Goal: Information Seeking & Learning: Learn about a topic

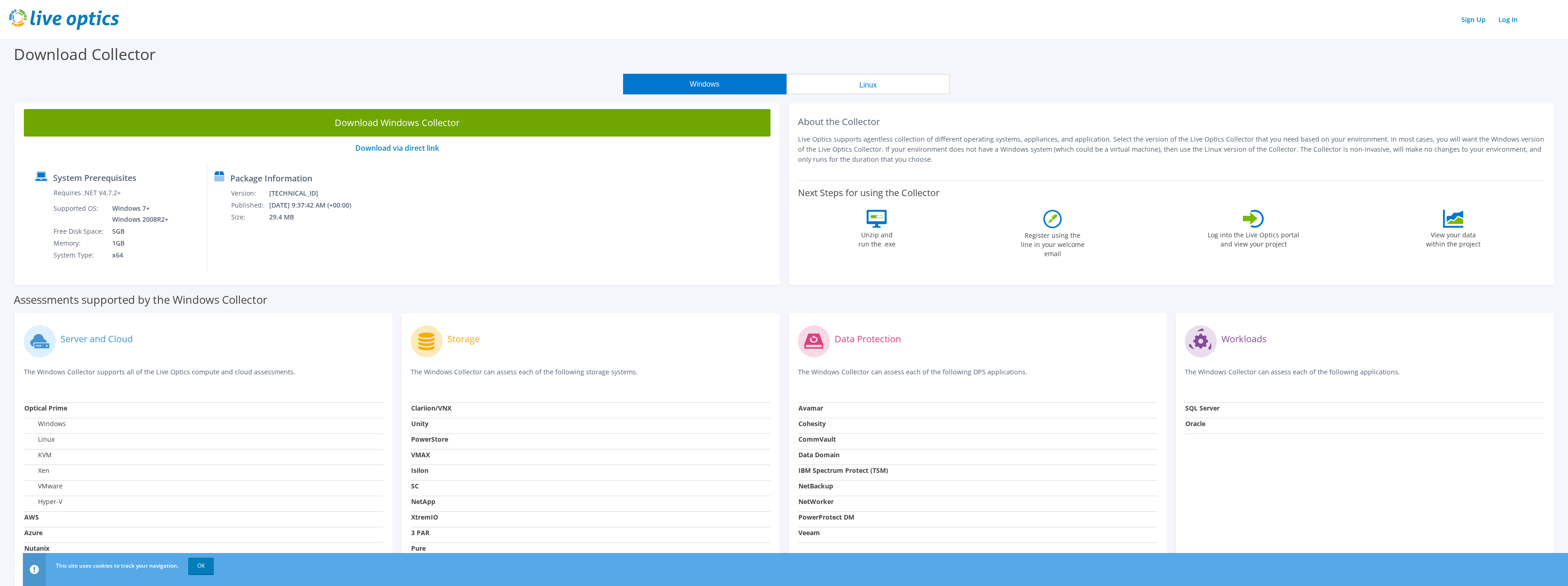
scroll to position [46, 0]
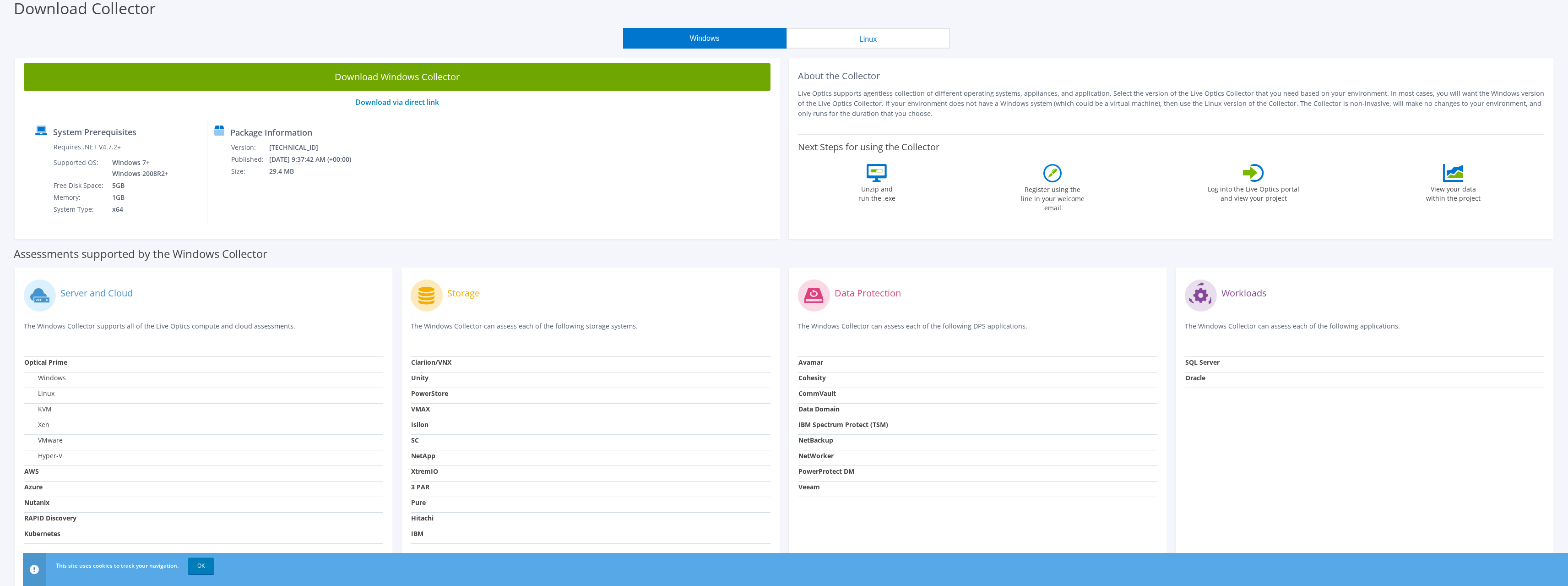
click at [682, 26] on div "Download Collector" at bounding box center [784, 10] width 1559 height 35
click at [93, 138] on div "System Prerequisites" at bounding box center [117, 133] width 165 height 16
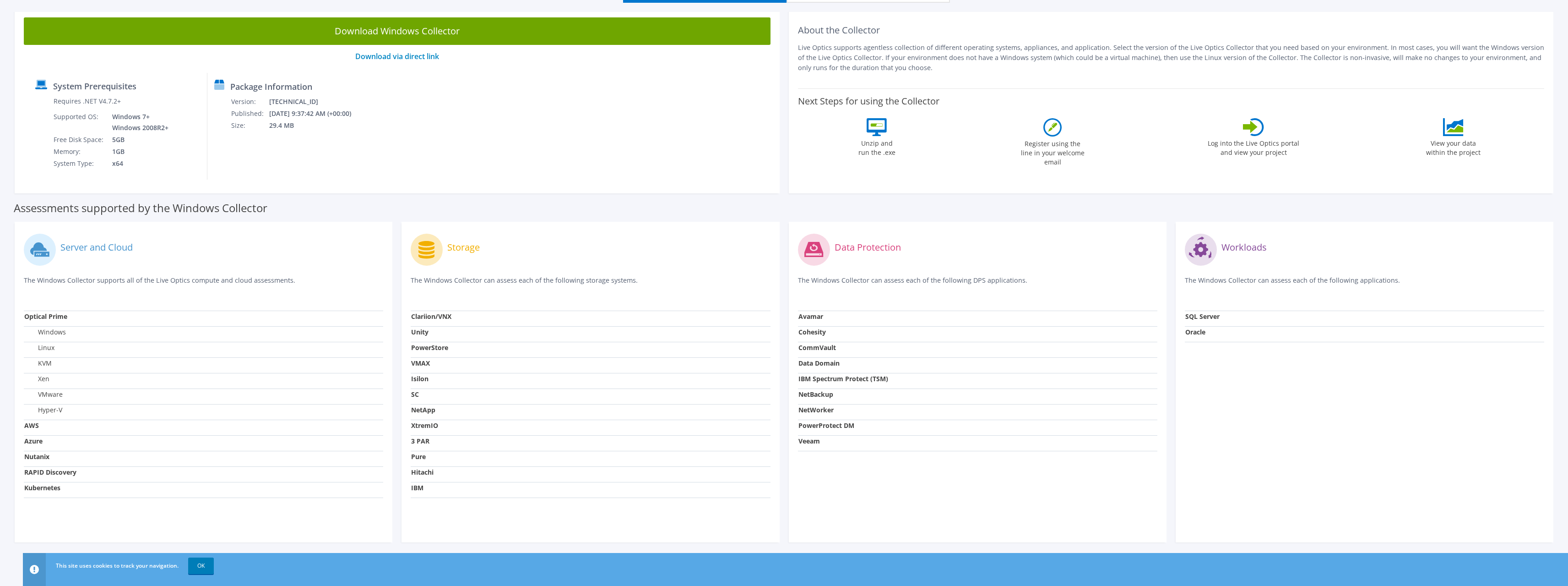
scroll to position [95, 0]
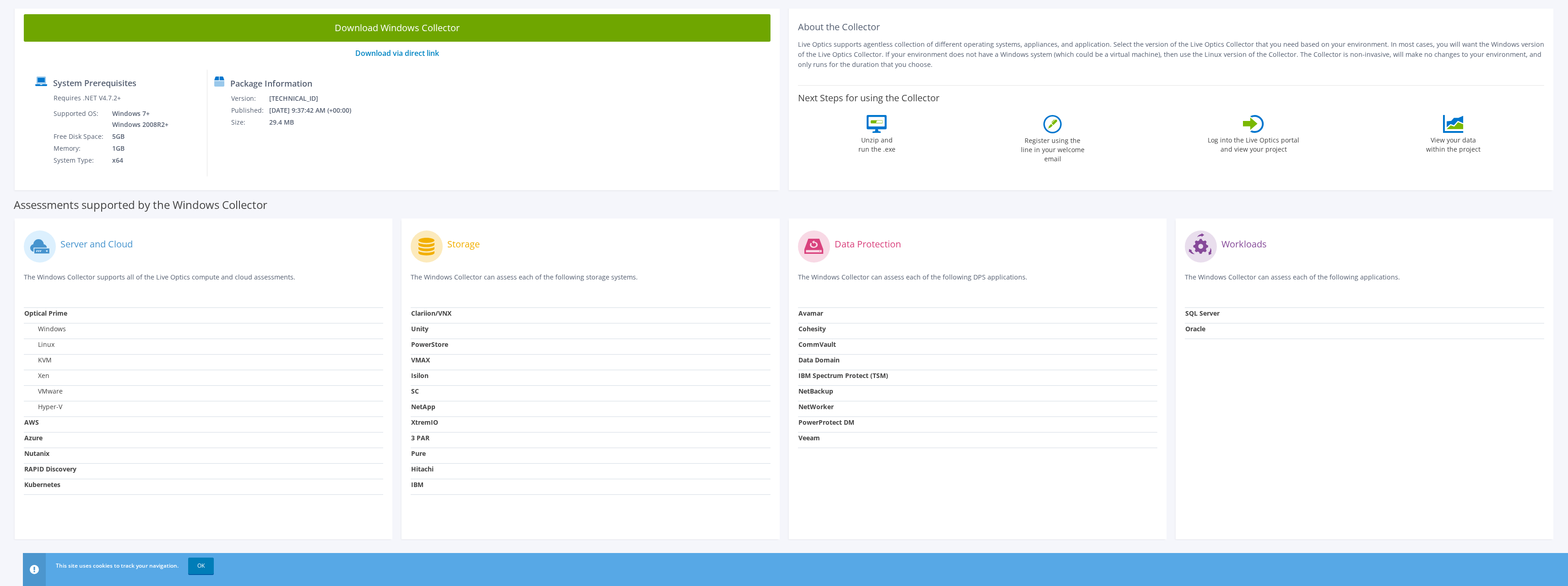
click at [419, 242] on circle at bounding box center [427, 246] width 32 height 32
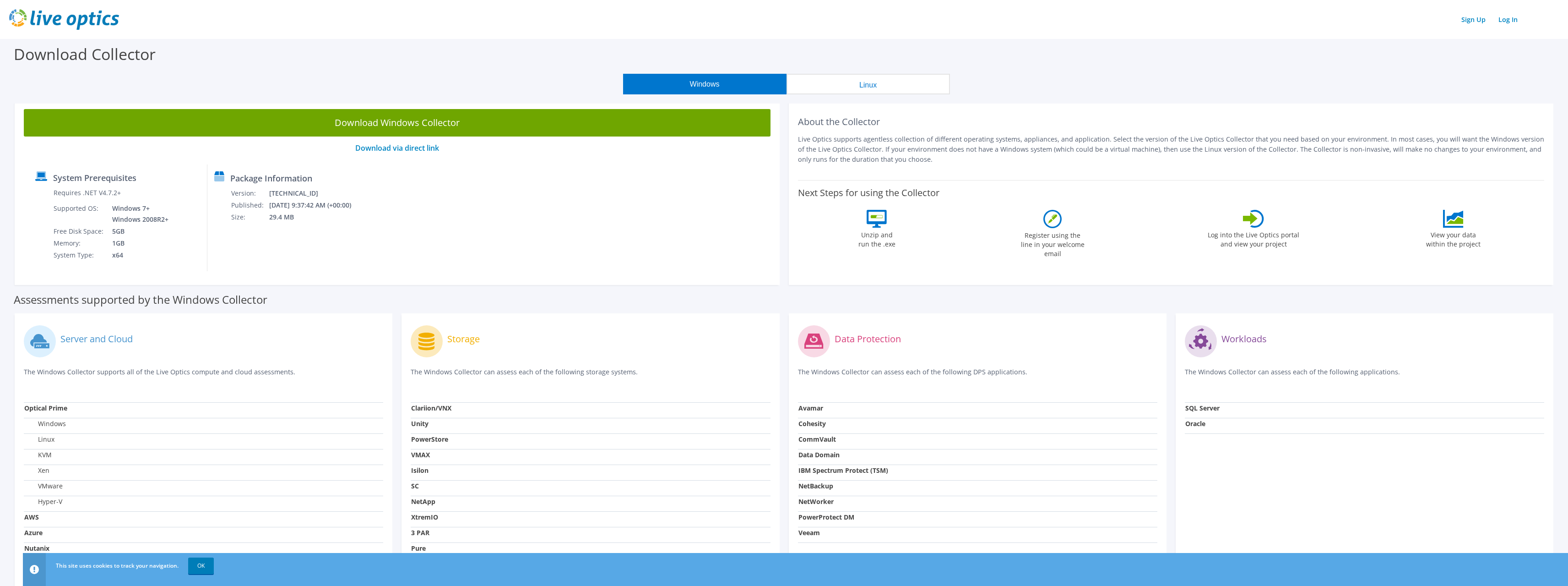
click at [880, 218] on icon at bounding box center [877, 218] width 20 height 18
drag, startPoint x: 888, startPoint y: 245, endPoint x: 894, endPoint y: 241, distance: 7.2
click at [888, 244] on label "Unzip and run the .exe" at bounding box center [877, 237] width 42 height 21
click at [1043, 242] on label "Register using the line in your welcome email" at bounding box center [1052, 243] width 69 height 30
drag, startPoint x: 1254, startPoint y: 222, endPoint x: 1430, endPoint y: 236, distance: 176.6
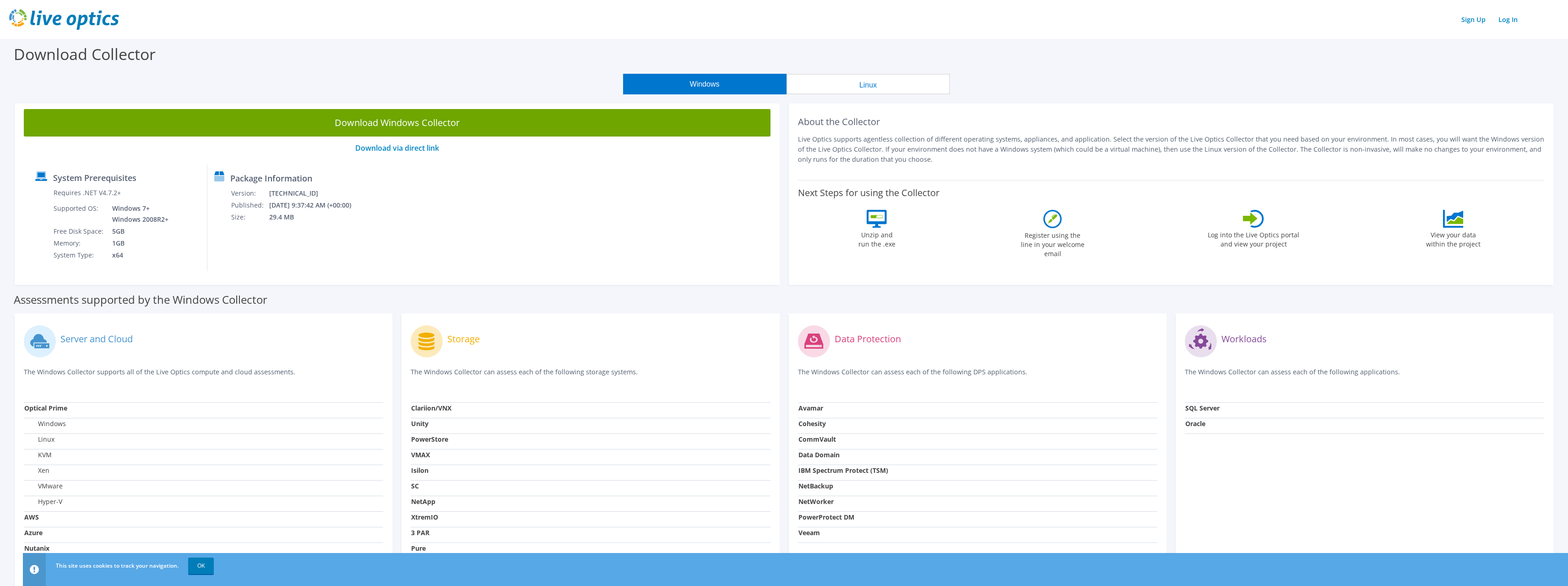
click at [1261, 222] on icon at bounding box center [1253, 218] width 21 height 18
click at [1539, 237] on div "Next Steps for using the Collector Unzip and run the .exe Register using the li…" at bounding box center [1171, 221] width 747 height 83
click at [395, 152] on link "Download via direct link" at bounding box center [397, 148] width 84 height 10
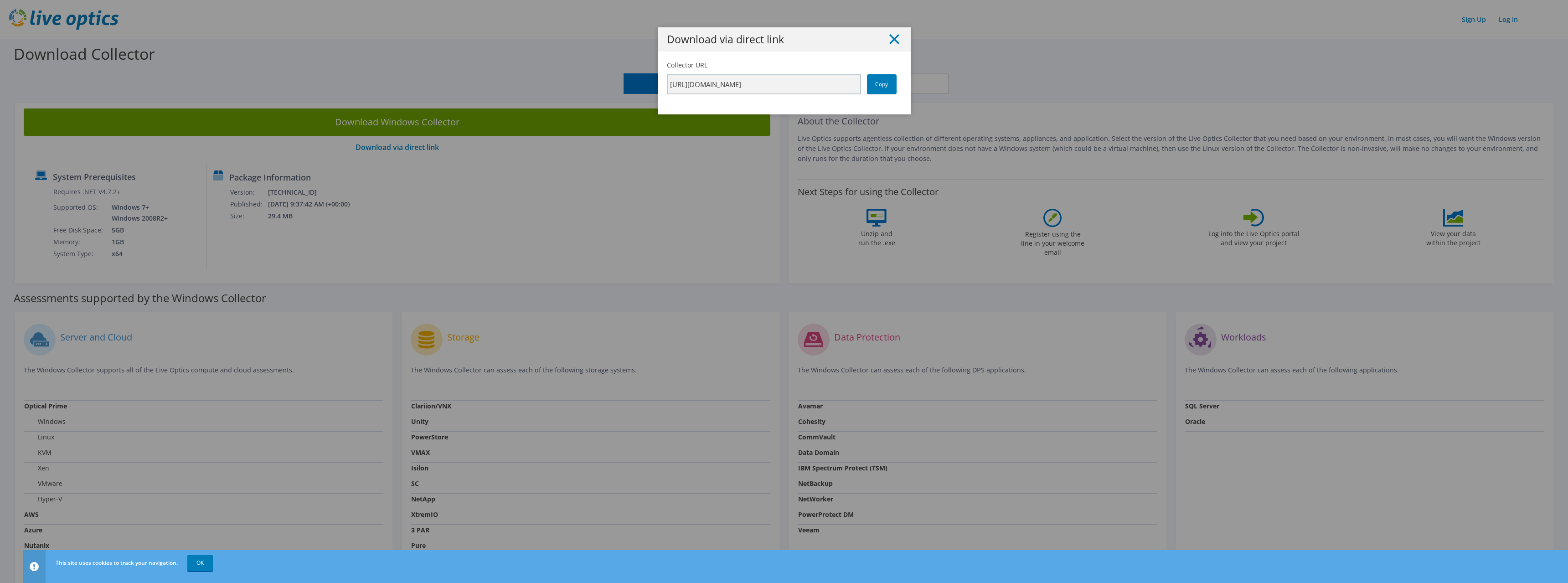
click at [890, 37] on icon at bounding box center [894, 39] width 10 height 10
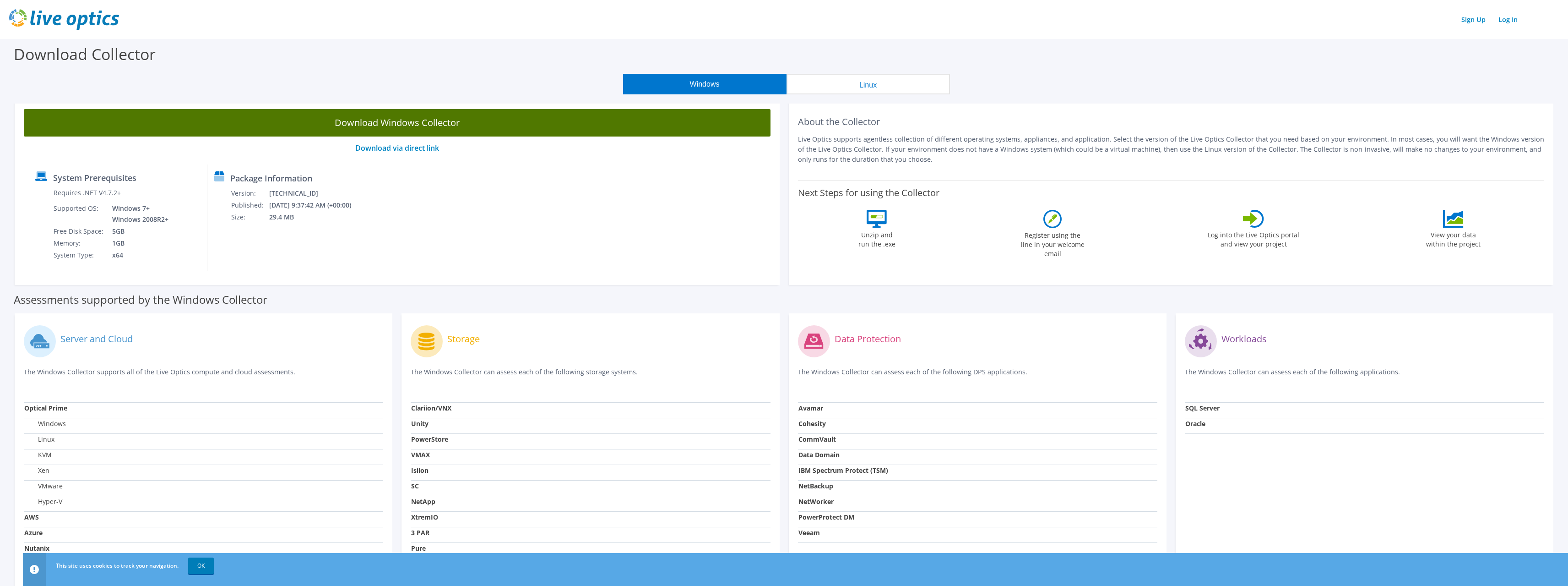
click at [423, 127] on link "Download Windows Collector" at bounding box center [397, 123] width 747 height 28
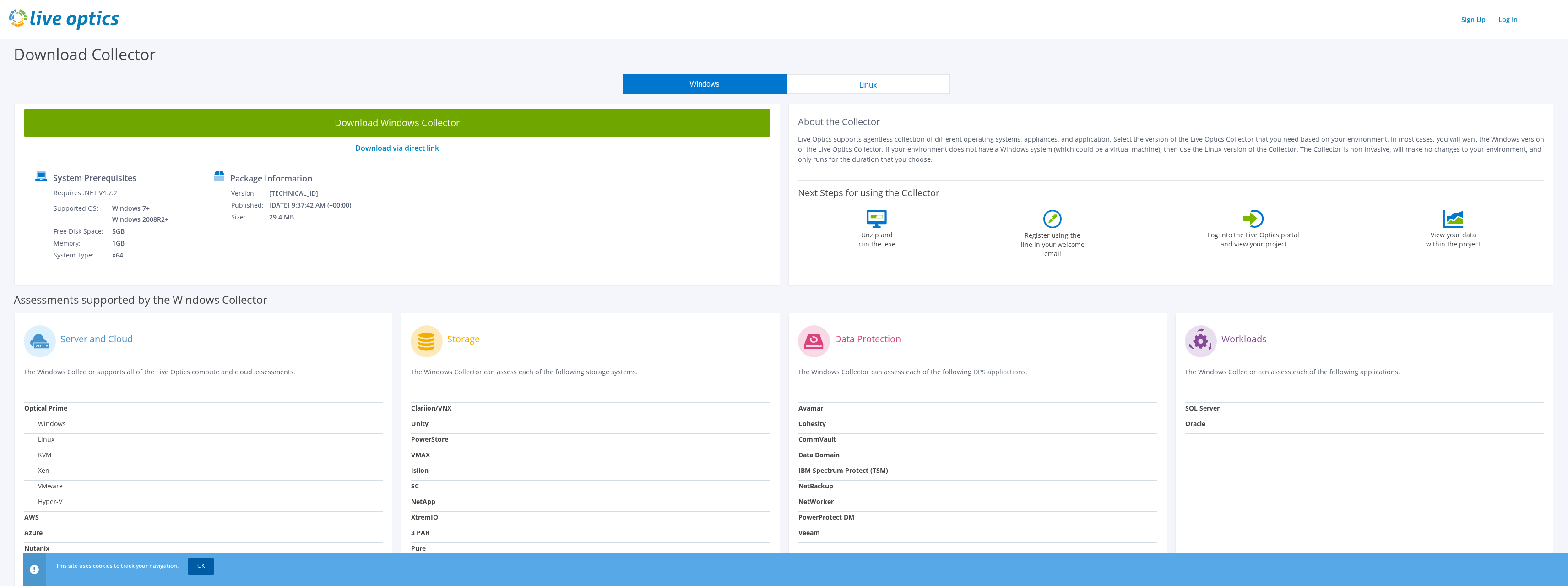
click at [204, 570] on link "OK" at bounding box center [201, 566] width 26 height 16
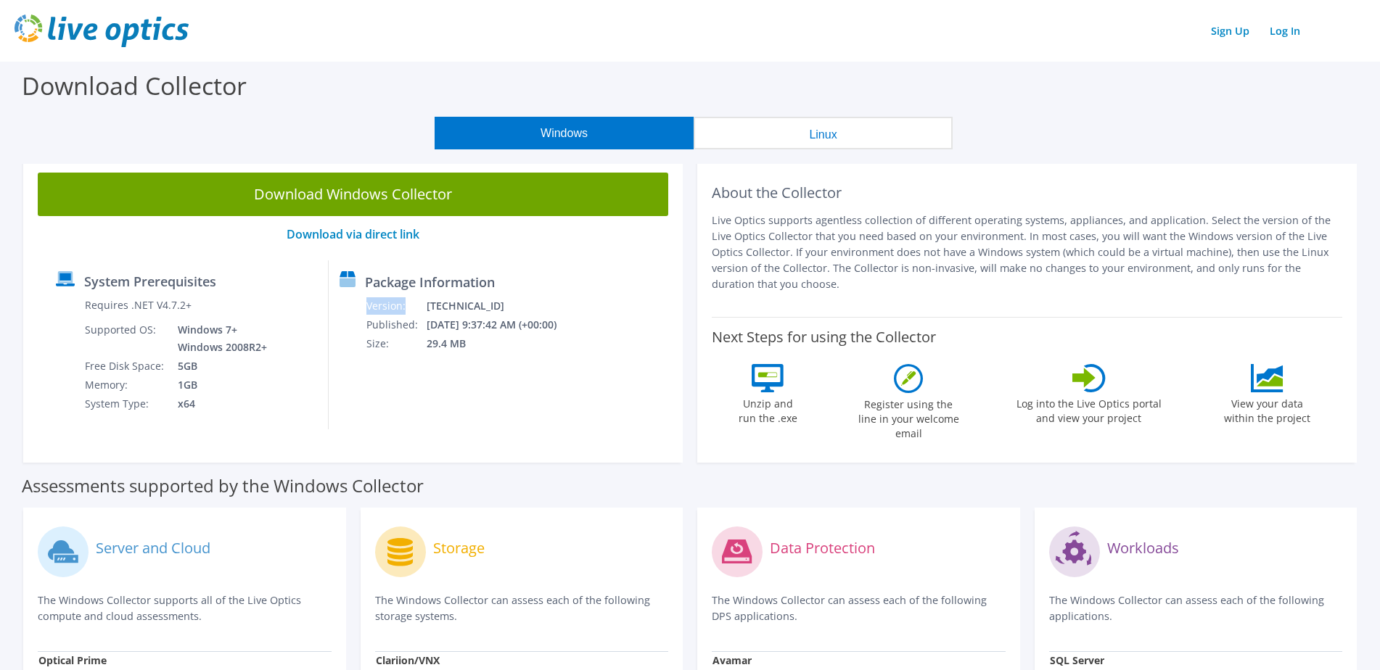
drag, startPoint x: 431, startPoint y: 311, endPoint x: 523, endPoint y: 353, distance: 101.3
click at [523, 353] on div "Package Information Version: 26.3.5.216 Published: 9/3/2025 9:37:42 AM (+00:00)…" at bounding box center [445, 344] width 232 height 169
drag, startPoint x: 525, startPoint y: 366, endPoint x: 518, endPoint y: 365, distance: 7.3
click at [524, 366] on div "Package Information Version: 26.3.5.216 Published: 9/3/2025 9:37:42 AM (+00:00)…" at bounding box center [445, 344] width 232 height 169
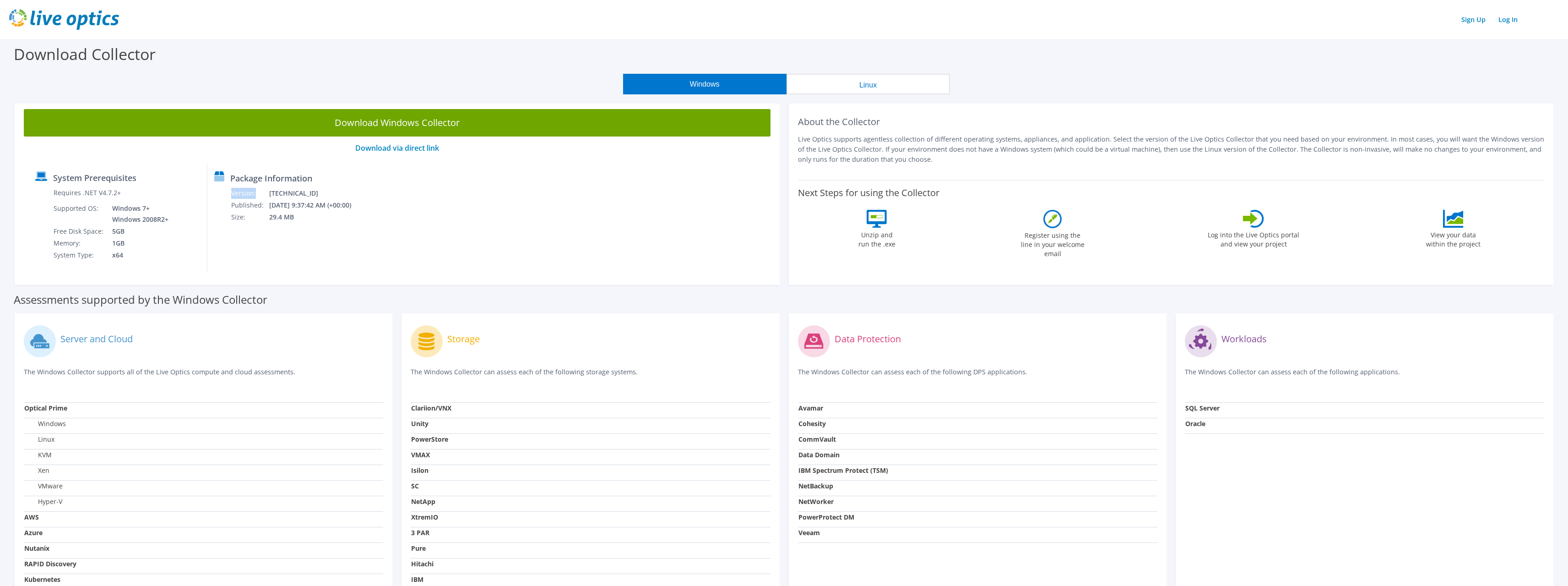
scroll to position [46, 0]
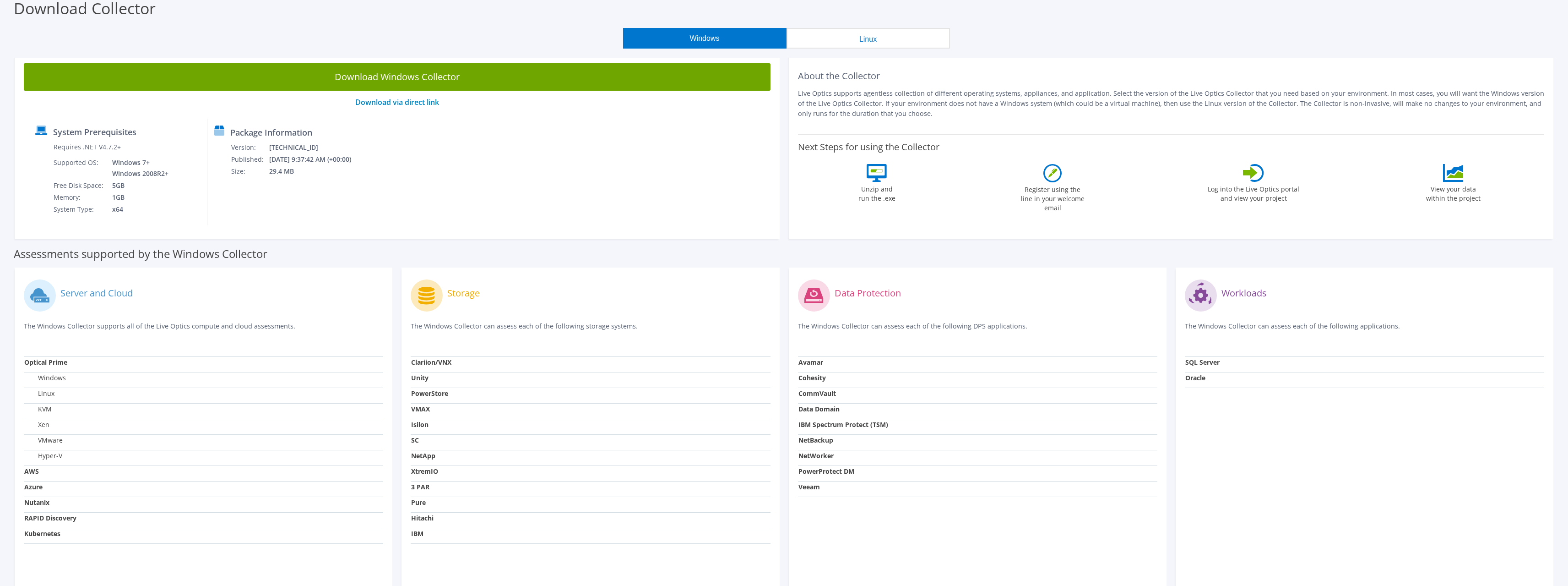
click at [410, 260] on div "Assessments supported by the Windows Collector" at bounding box center [784, 251] width 1541 height 23
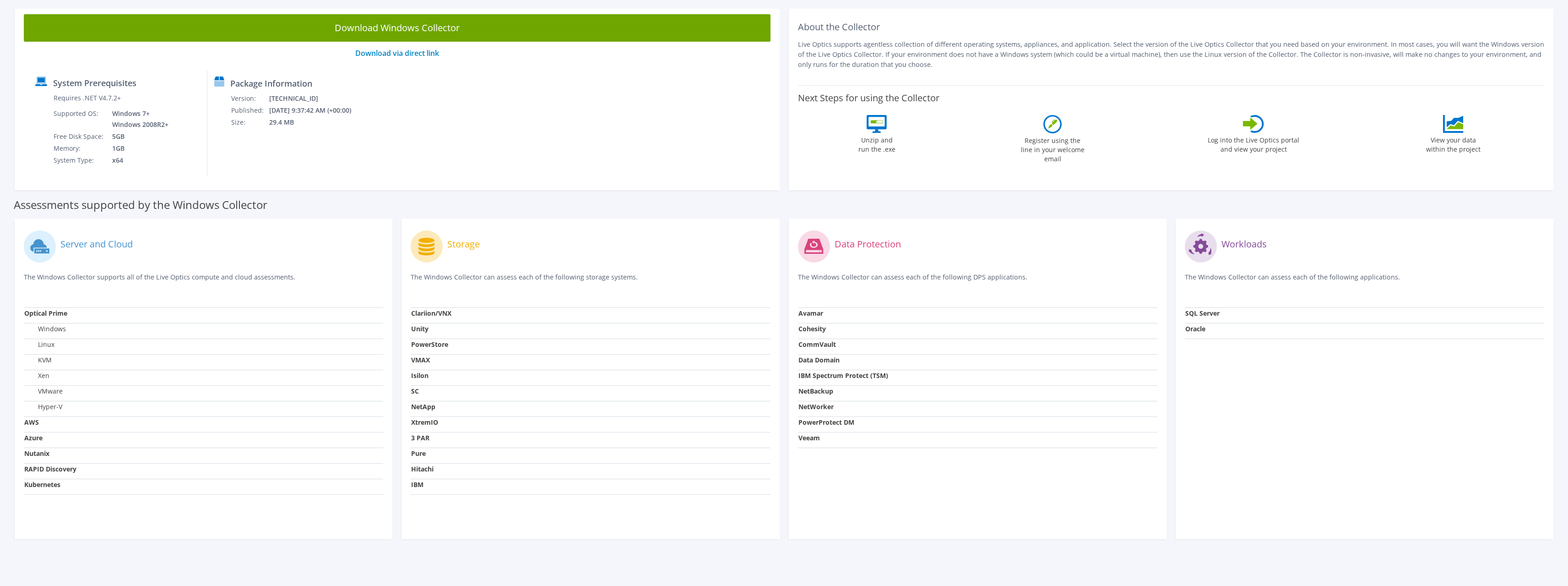
click at [593, 137] on div "System Prerequisites Requires .NET V4.7.2+ Supported OS: Windows 7+ Windows 200…" at bounding box center [397, 123] width 737 height 107
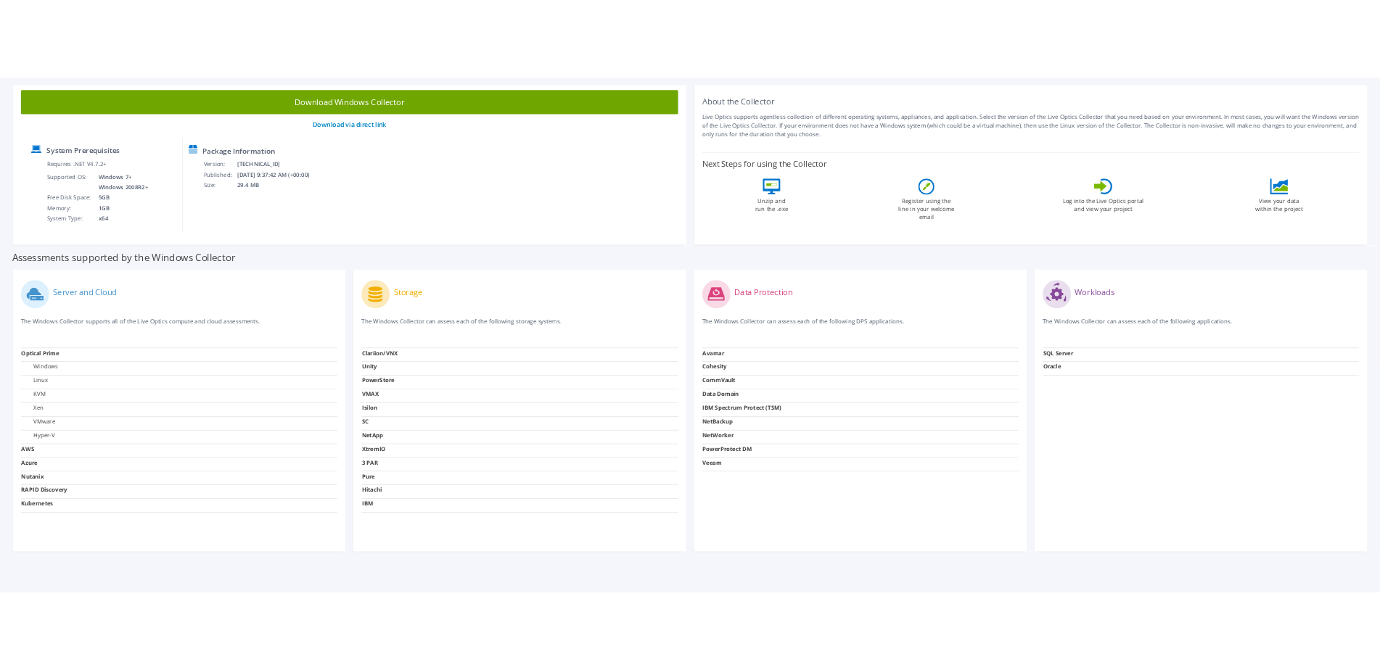
scroll to position [0, 0]
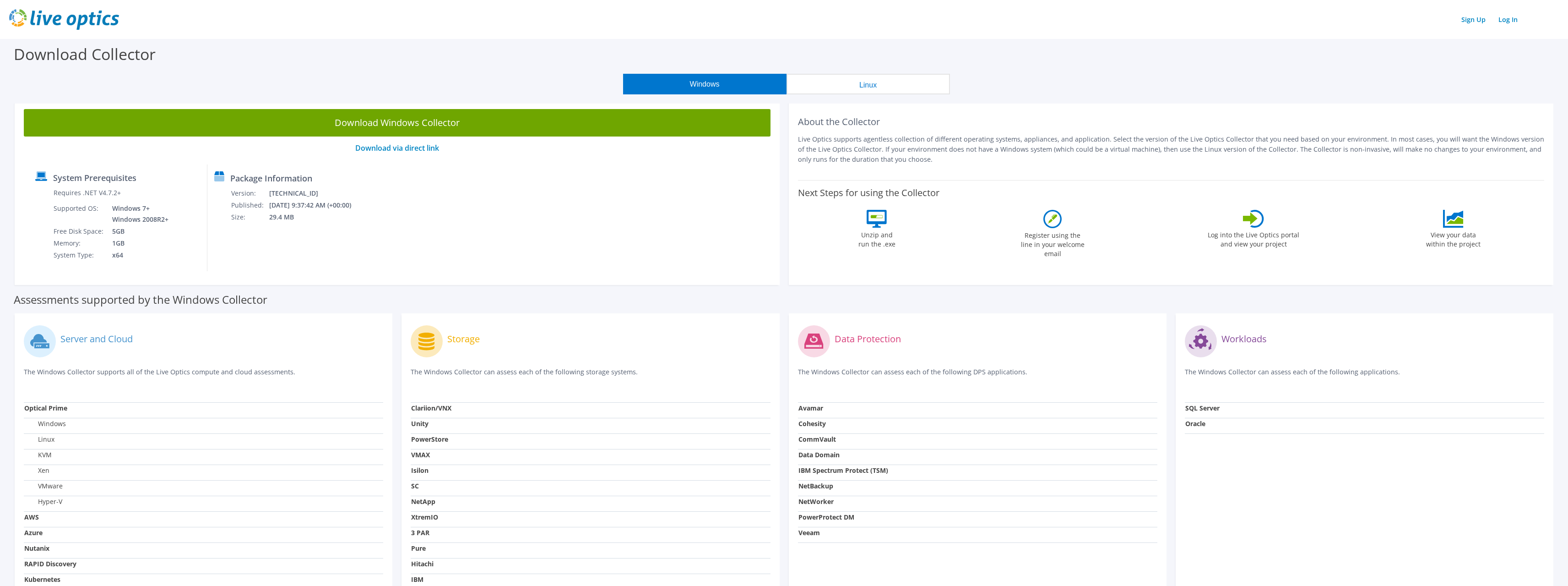
drag, startPoint x: 477, startPoint y: 55, endPoint x: 533, endPoint y: 56, distance: 56.0
click at [479, 55] on div "Download Collector" at bounding box center [784, 56] width 1559 height 35
click at [1342, 64] on div "Download Collector" at bounding box center [784, 56] width 1559 height 35
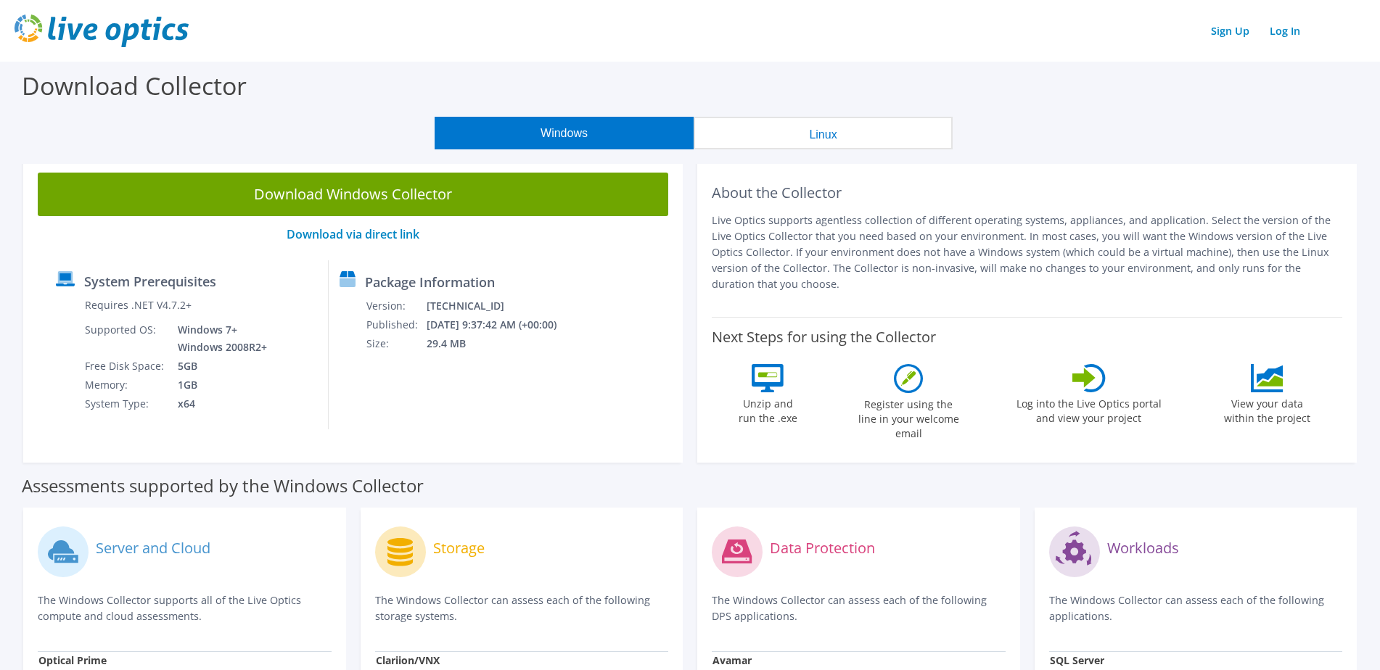
click at [277, 85] on div "Download Collector" at bounding box center [689, 89] width 1365 height 55
click at [313, 31] on div "Sign Up Log In" at bounding box center [690, 31] width 1351 height 33
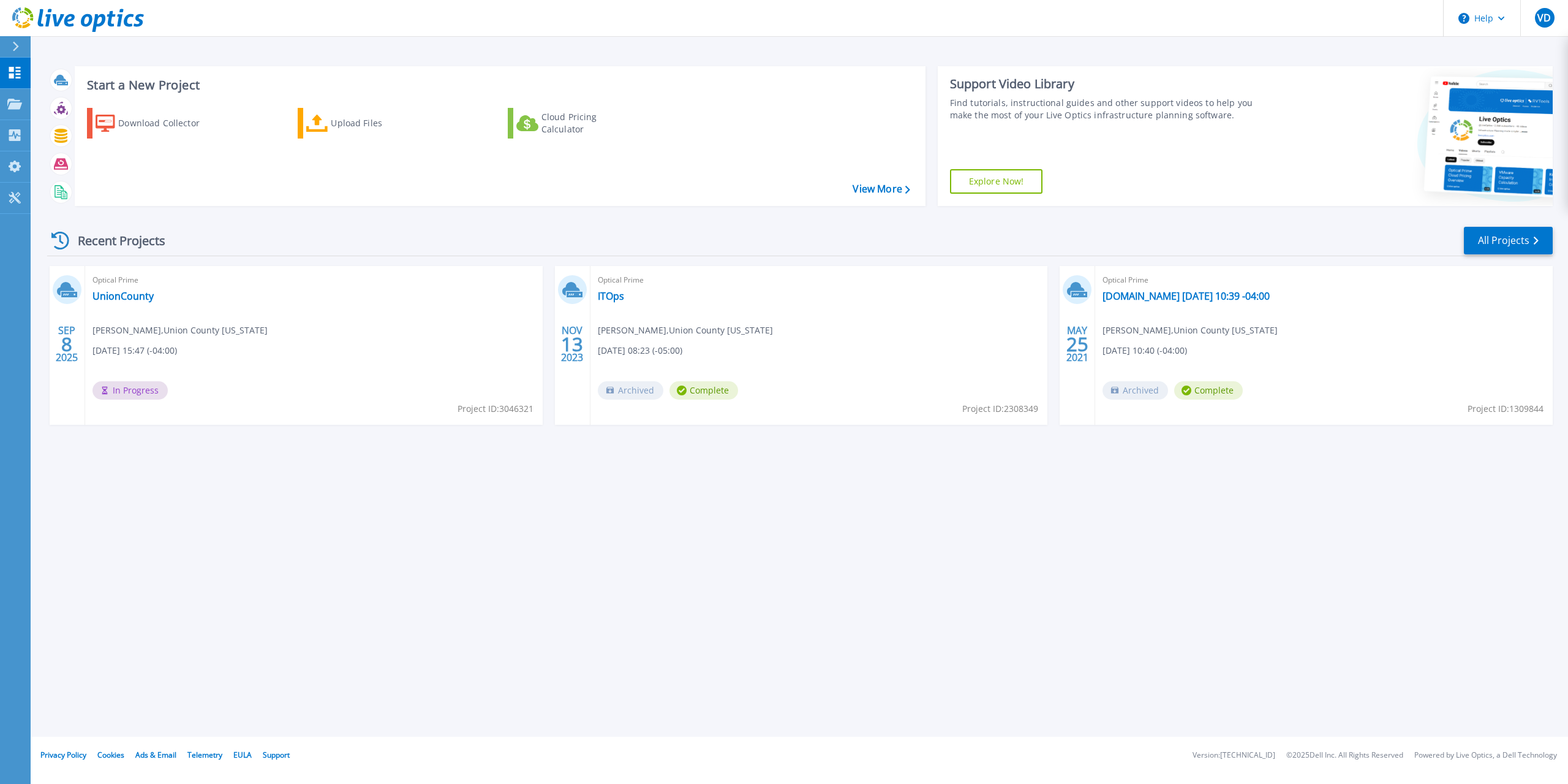
click at [579, 352] on div "NOV 13 2023" at bounding box center [572, 344] width 24 height 45
click at [570, 293] on icon at bounding box center [574, 294] width 16 height 6
click at [623, 391] on span "Archived" at bounding box center [631, 390] width 66 height 19
click at [606, 334] on span "Vann Dale , Union County North Carolina" at bounding box center [685, 330] width 175 height 14
drag, startPoint x: 990, startPoint y: 332, endPoint x: 1024, endPoint y: 331, distance: 34.0
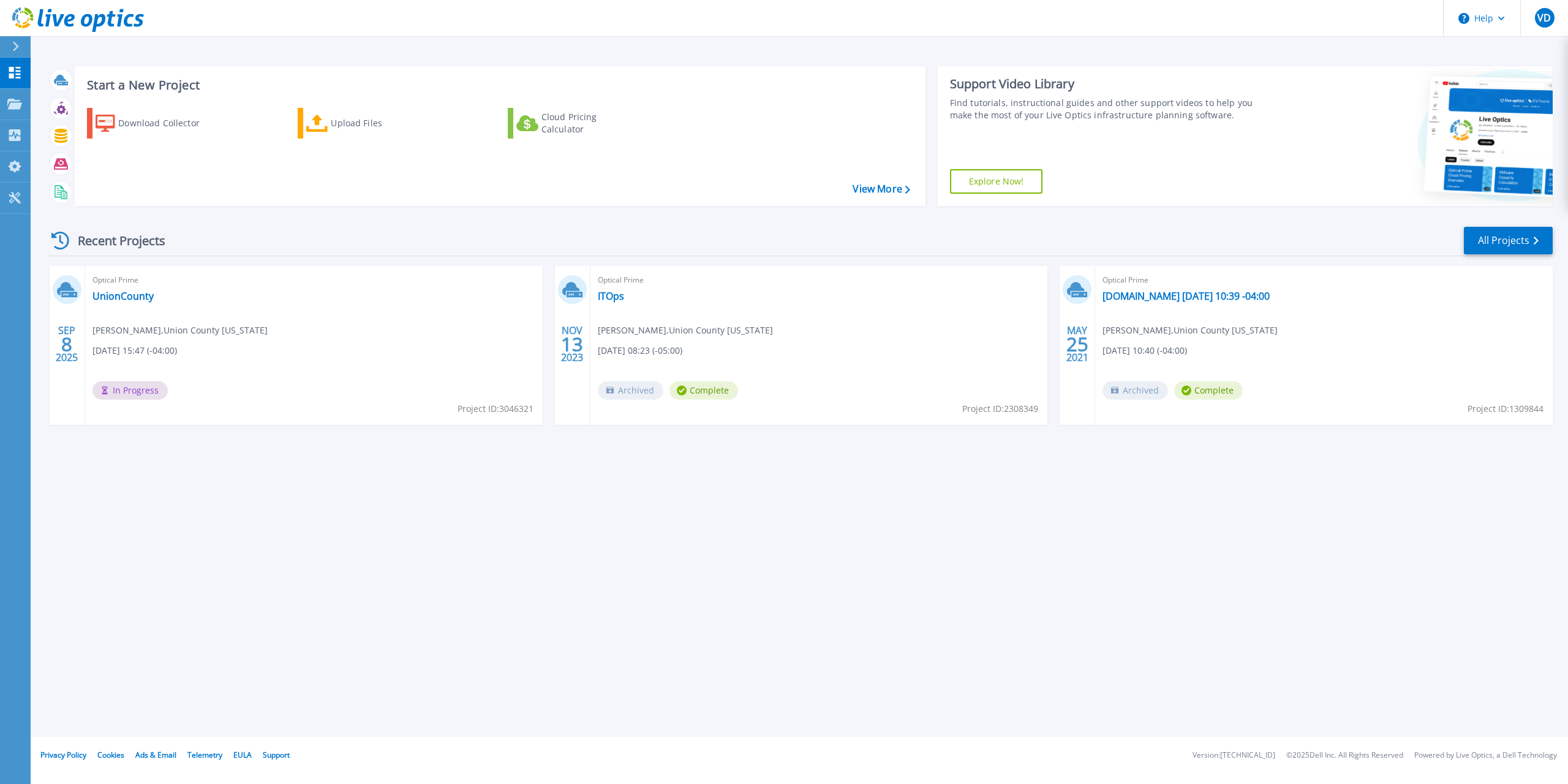
click at [1003, 332] on div "Optical Prime ITOps Vann Dale , Union County North Carolina 11/13/2023, 08:23 (…" at bounding box center [819, 346] width 458 height 159
click at [1153, 233] on link "All Projects" at bounding box center [1507, 240] width 89 height 28
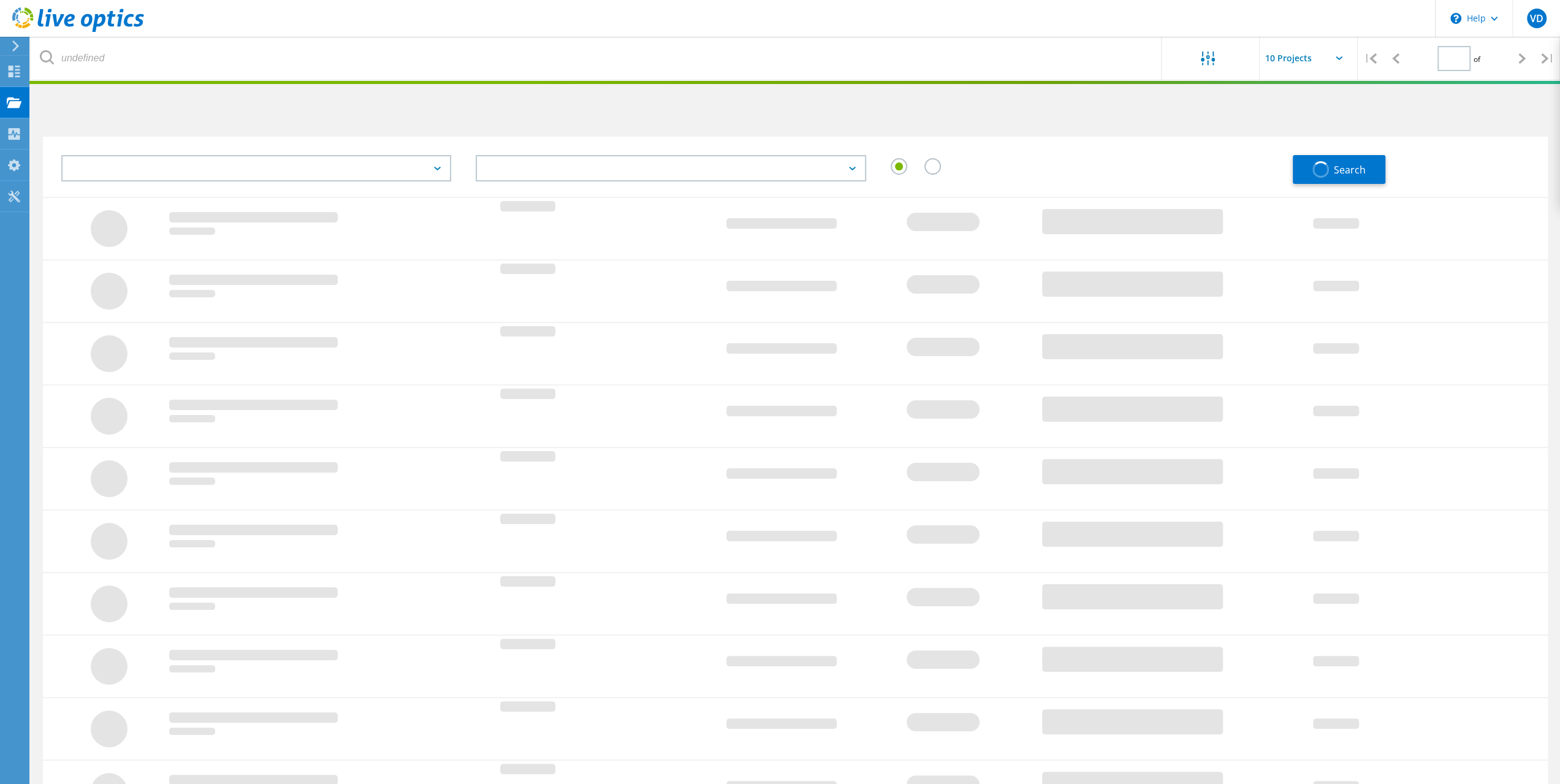
type input "1"
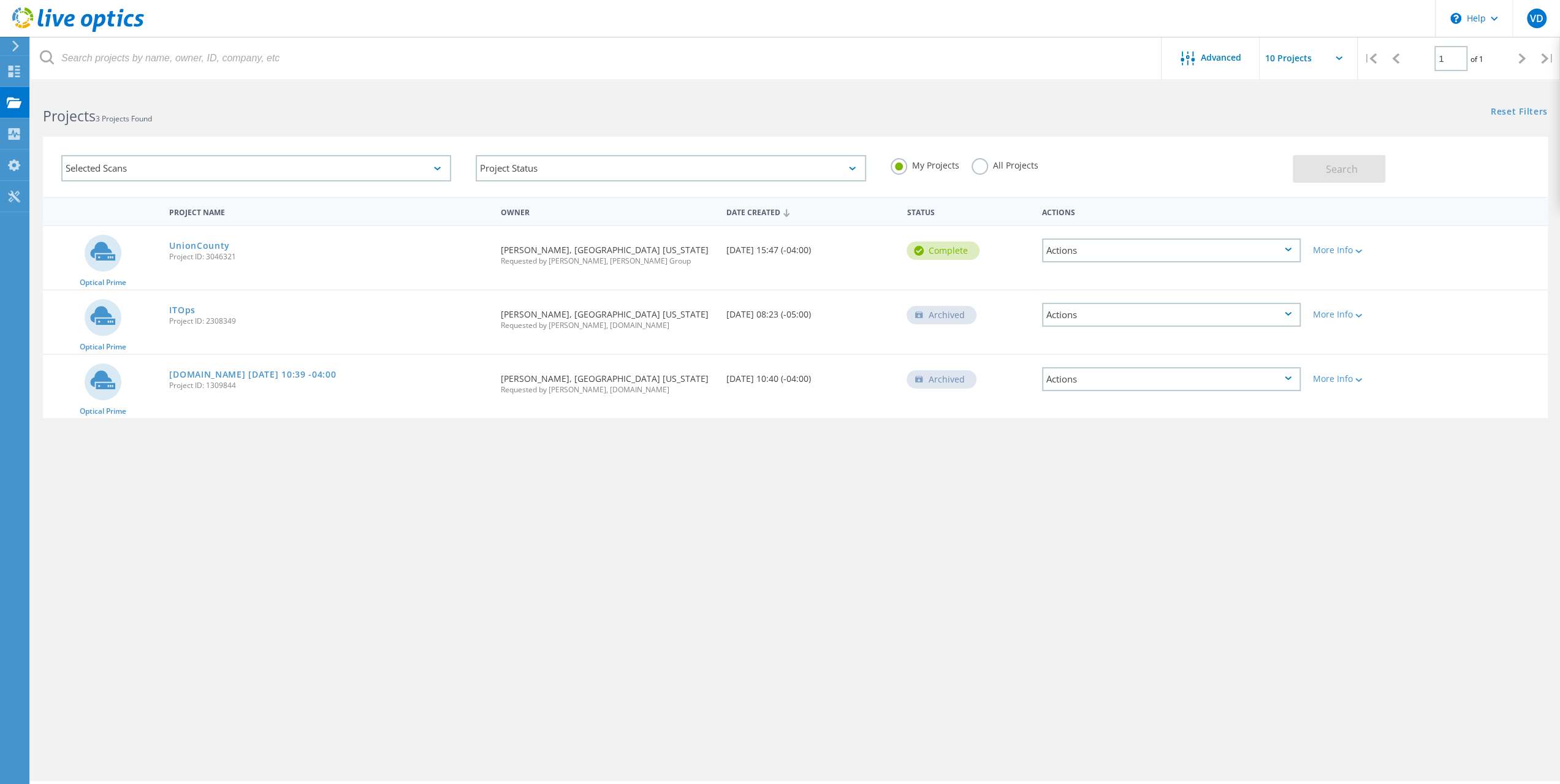
click at [1203, 306] on div "Actions" at bounding box center [1171, 314] width 259 height 24
click at [898, 496] on div "Project Name Owner Date Created Status Actions Optical Prime UnionCounty Projec…" at bounding box center [795, 356] width 1505 height 318
click at [1274, 317] on div "Actions" at bounding box center [1171, 314] width 259 height 24
click at [1145, 301] on div "Project Details" at bounding box center [1170, 296] width 256 height 19
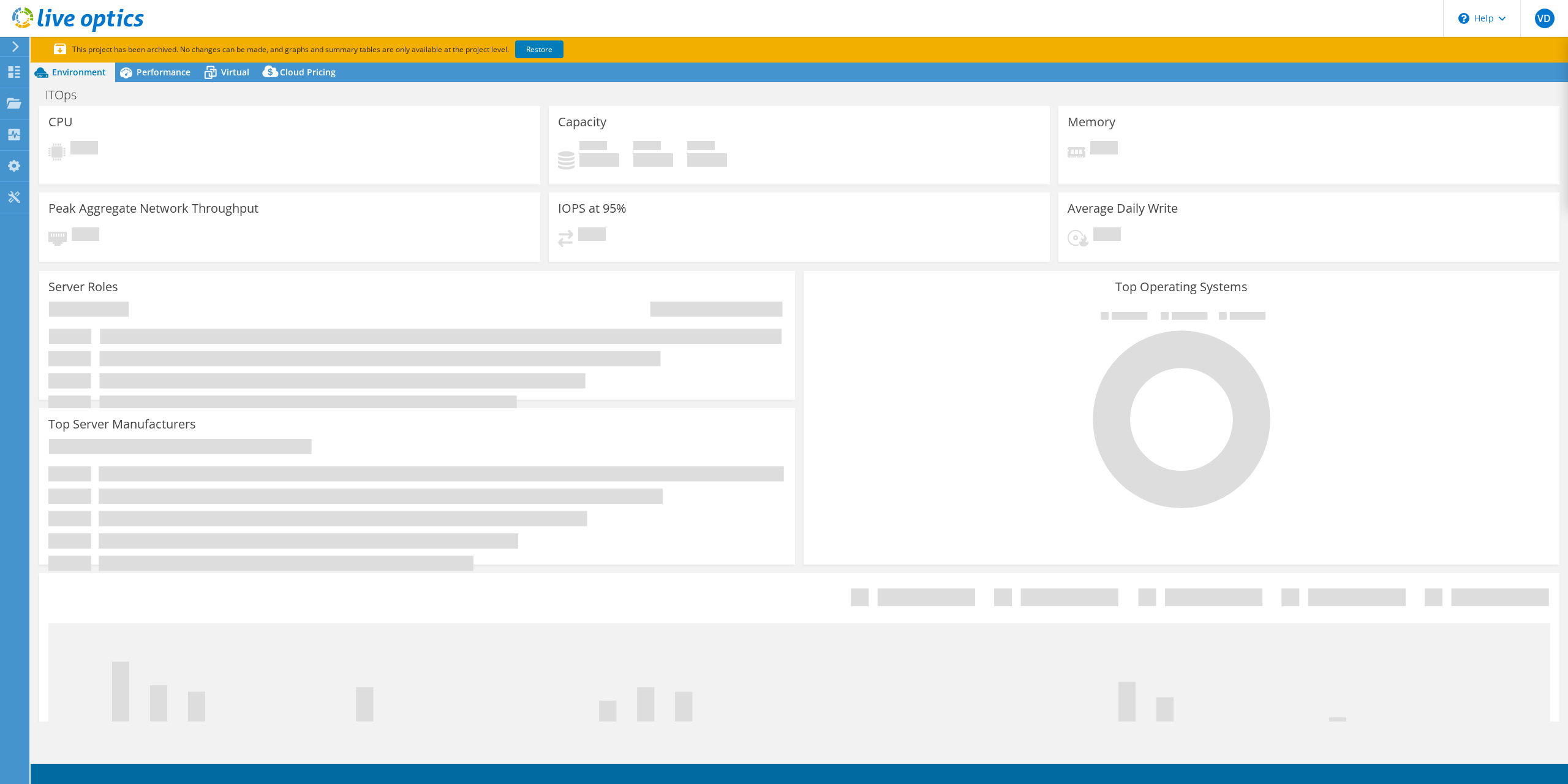
select select "USD"
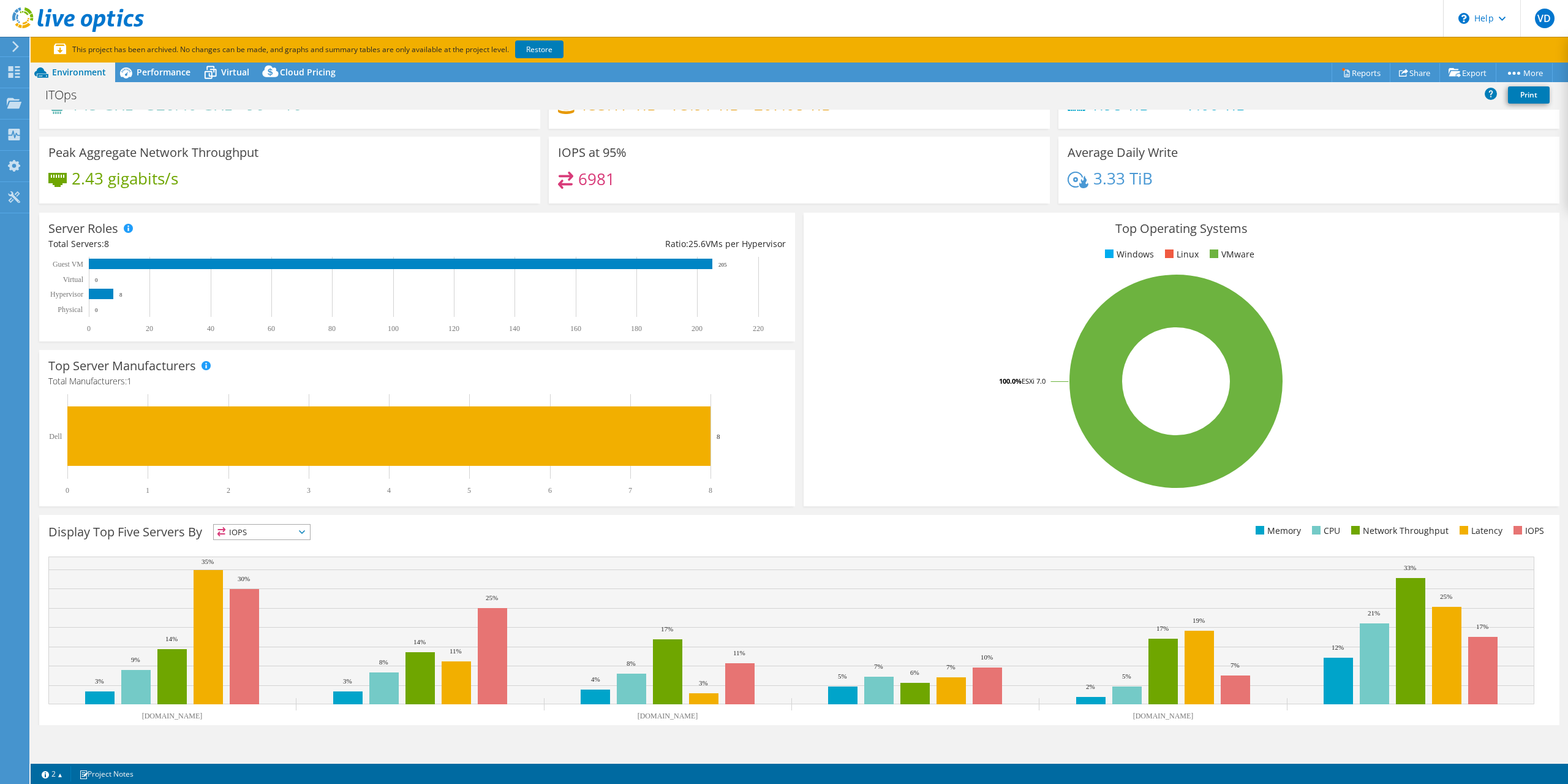
scroll to position [98, 0]
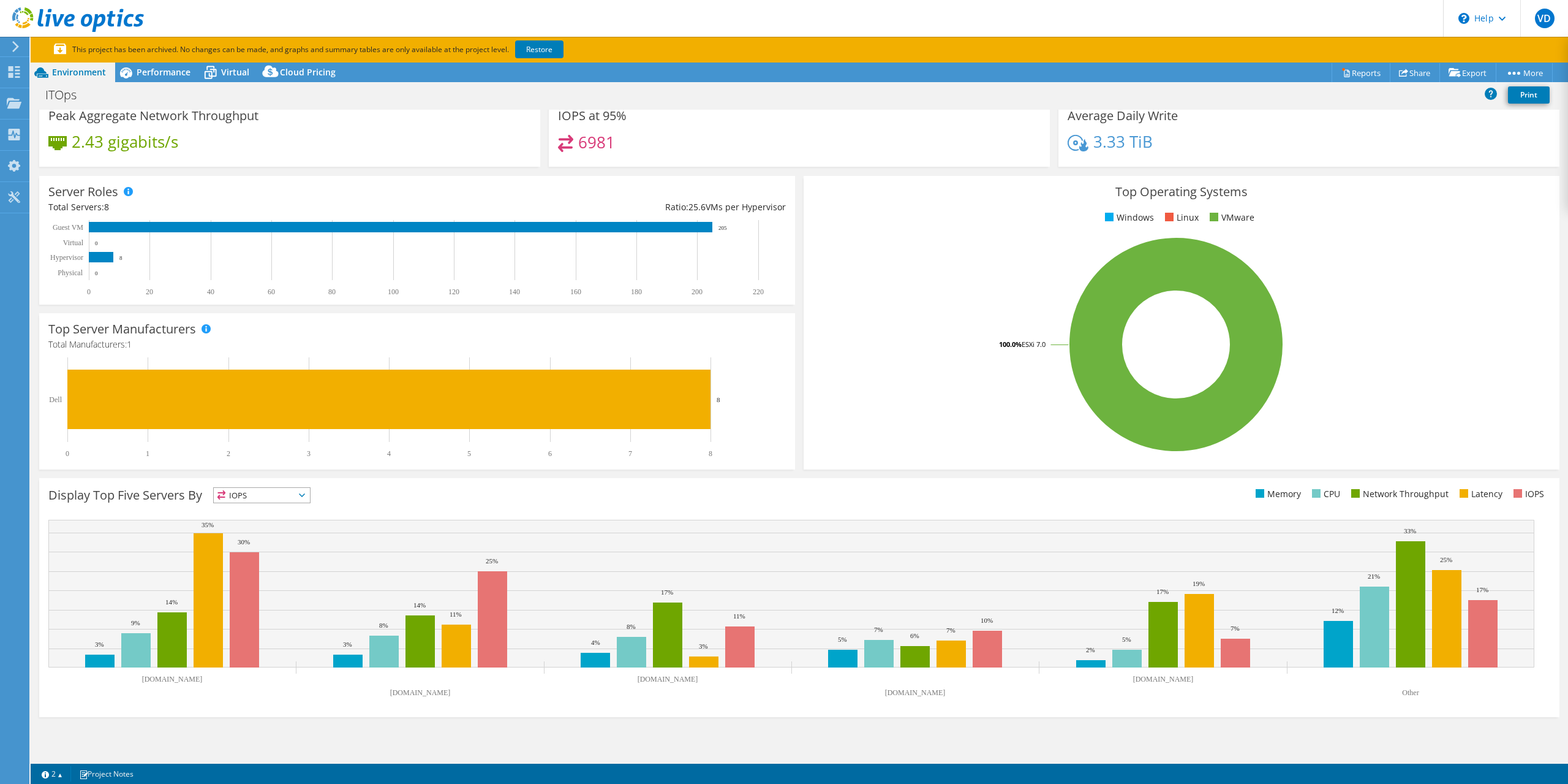
click at [283, 492] on span "IOPS" at bounding box center [262, 494] width 96 height 14
click at [404, 492] on div "Display Top Five Servers By IOPS IOPS" at bounding box center [423, 498] width 751 height 20
click at [301, 488] on span "IOPS" at bounding box center [262, 494] width 96 height 14
click at [404, 498] on div "Display Top Five Servers By IOPS IOPS" at bounding box center [423, 498] width 751 height 20
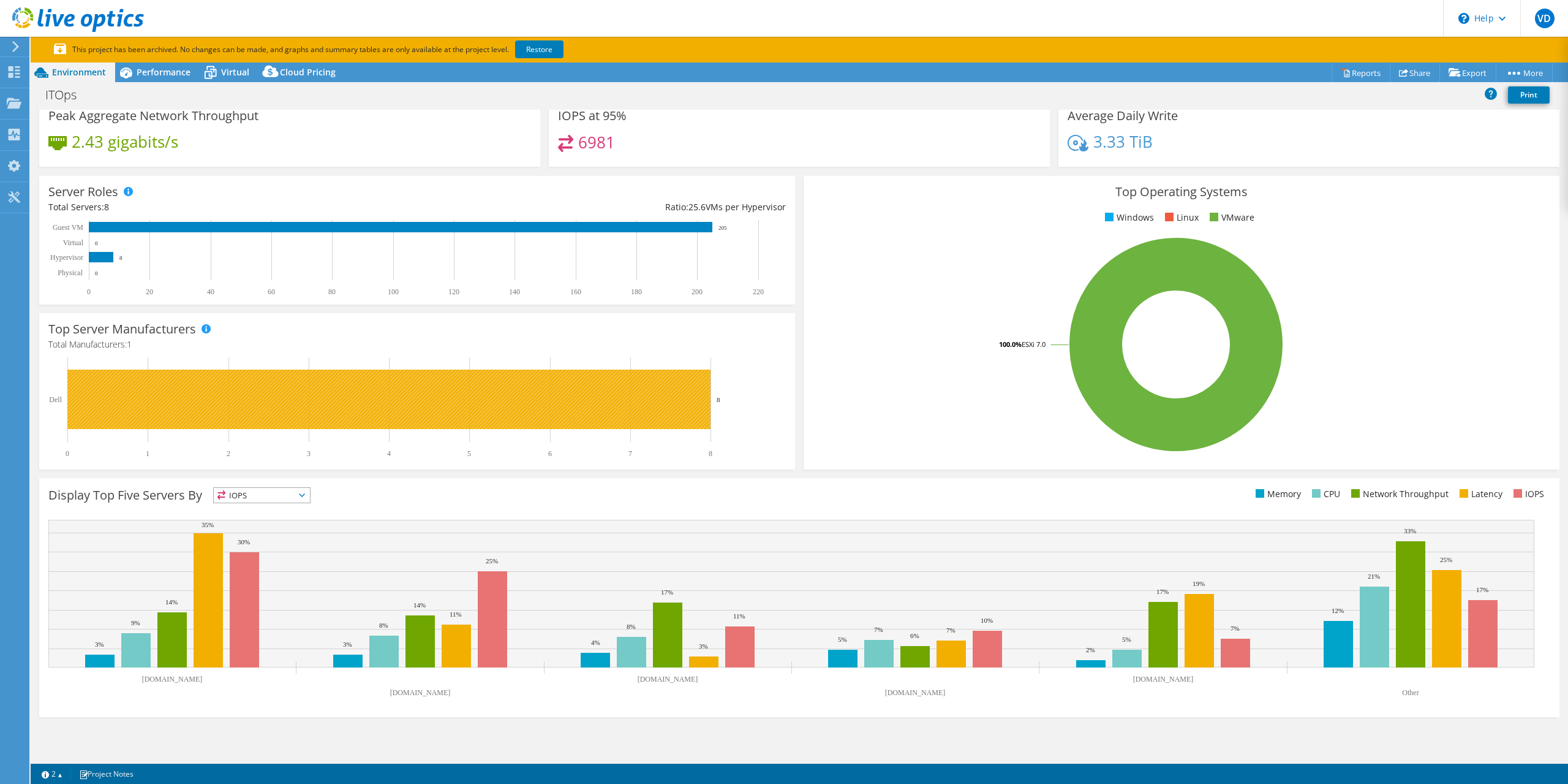
click at [213, 413] on rect at bounding box center [389, 399] width 643 height 59
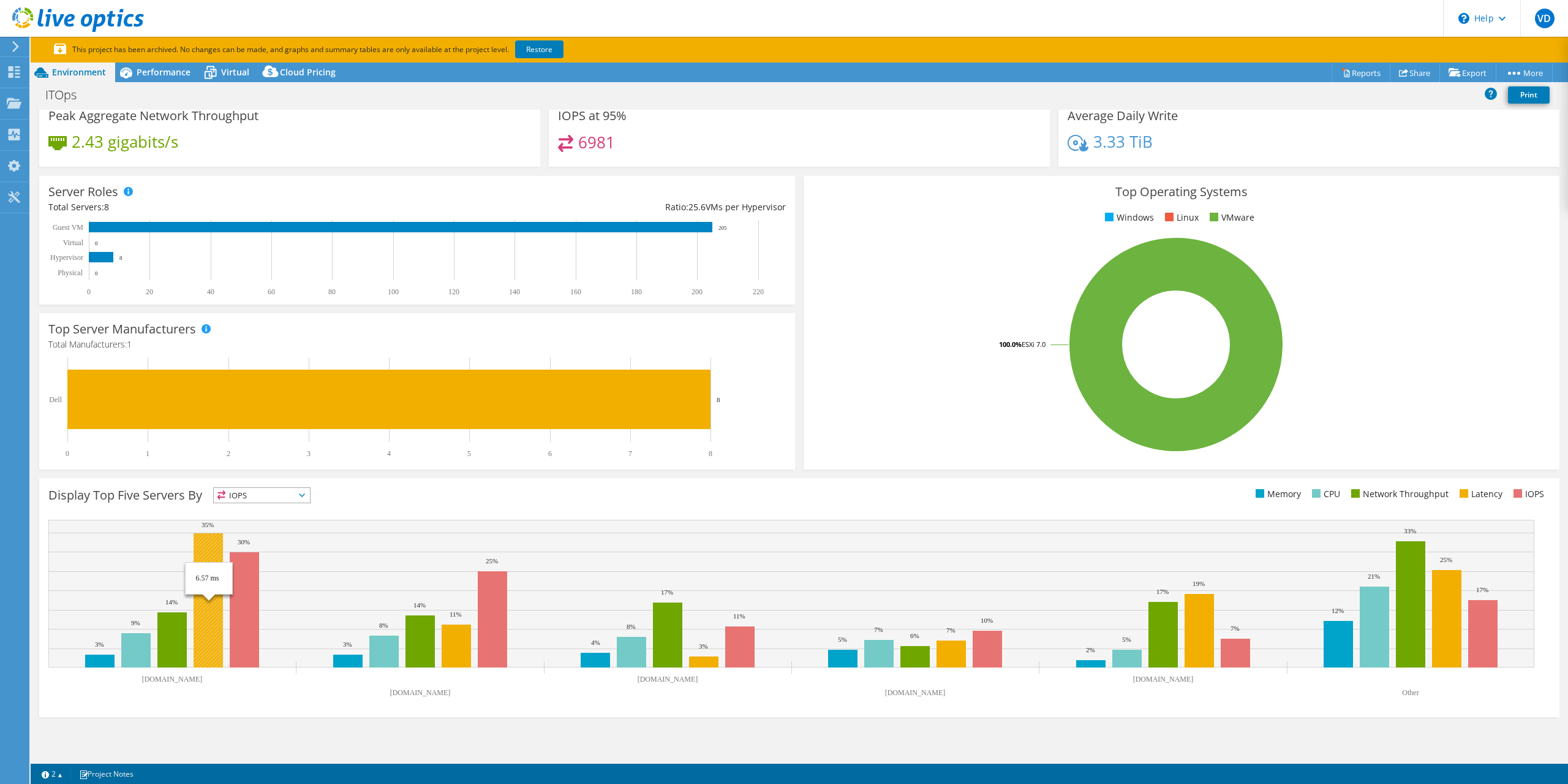
click at [222, 568] on rect at bounding box center [208, 600] width 30 height 134
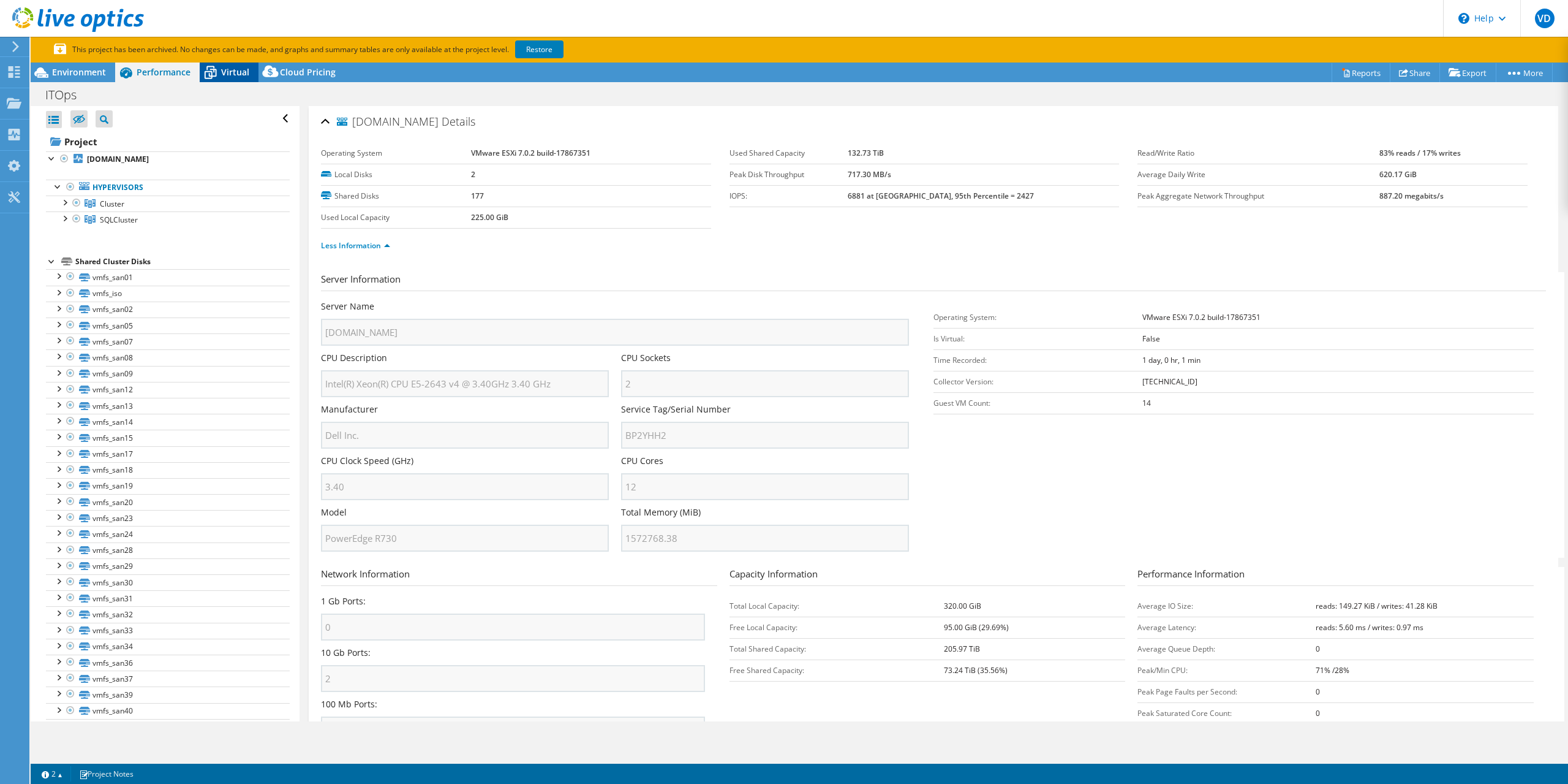
click at [215, 70] on icon at bounding box center [210, 74] width 13 height 10
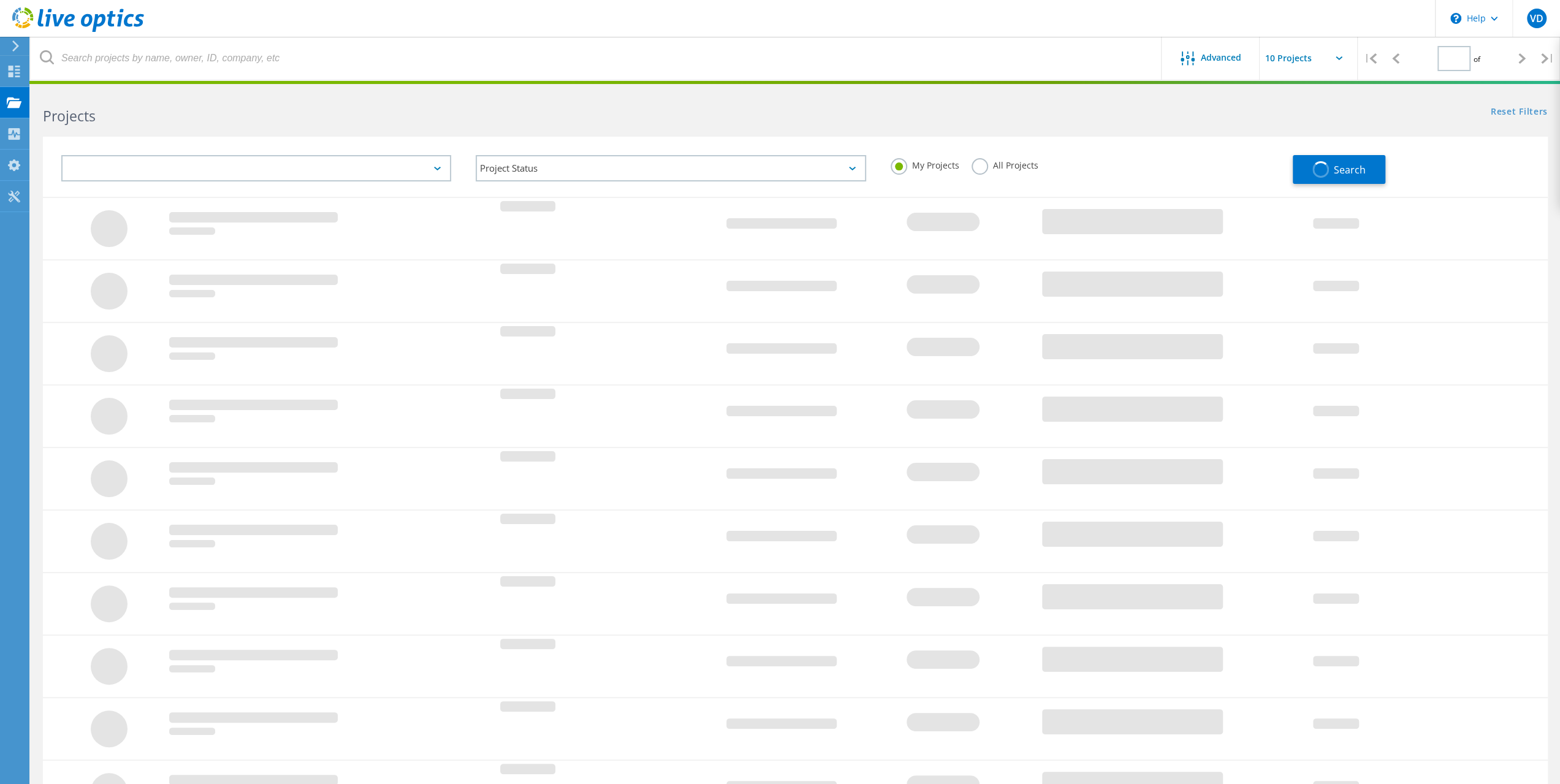
type input "1"
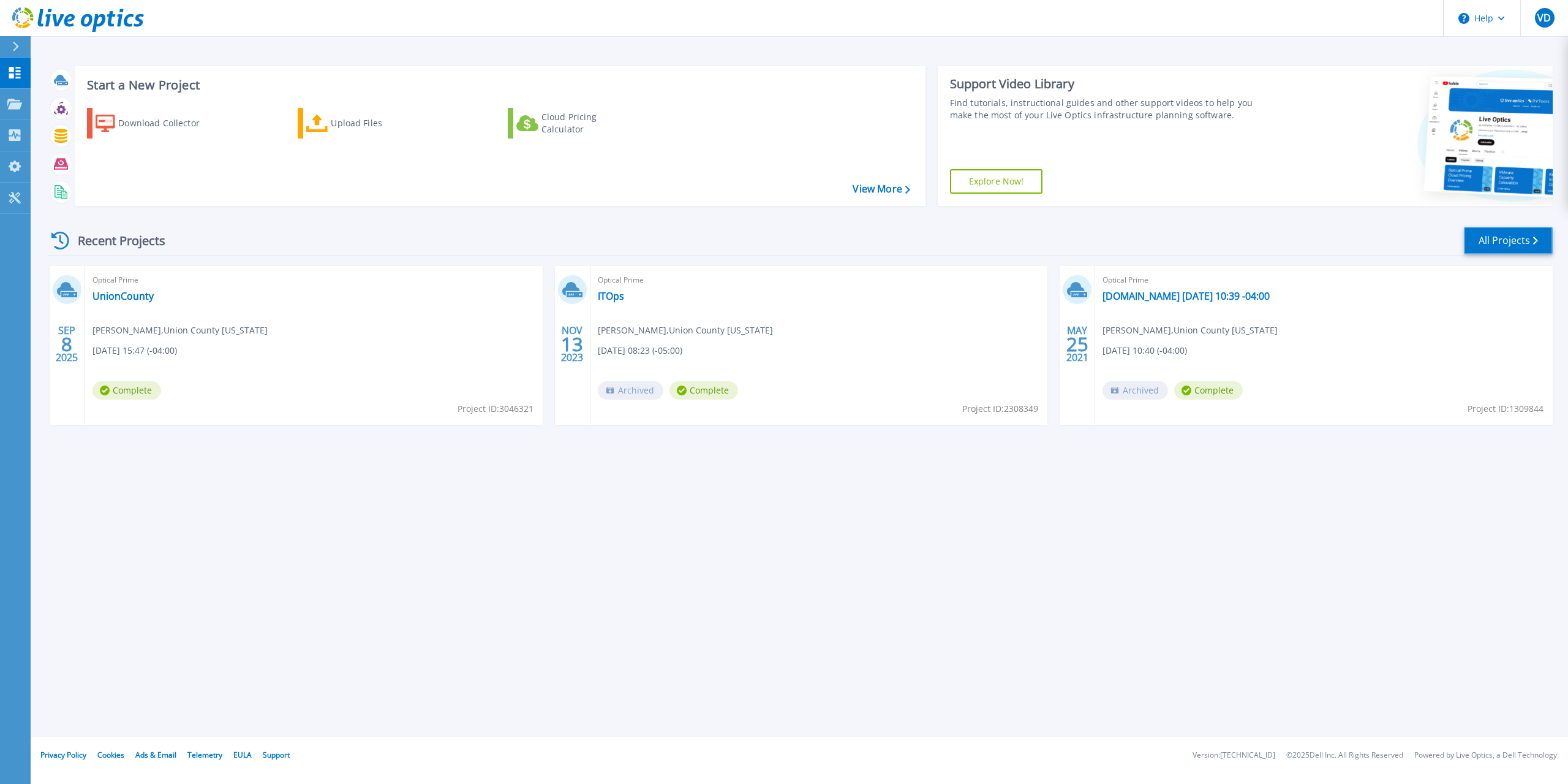
click at [1482, 238] on link "All Projects" at bounding box center [1507, 240] width 89 height 28
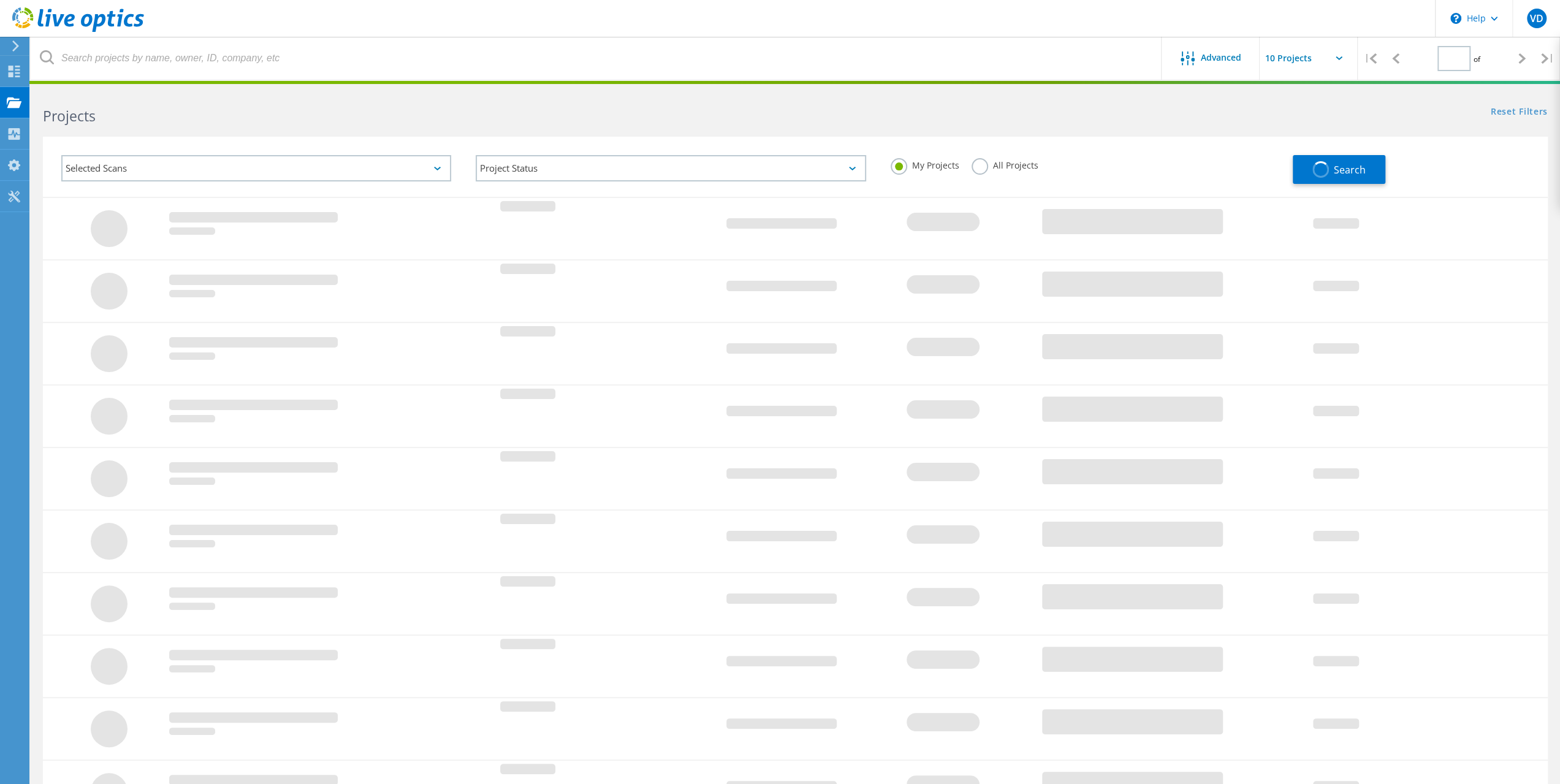
type input "1"
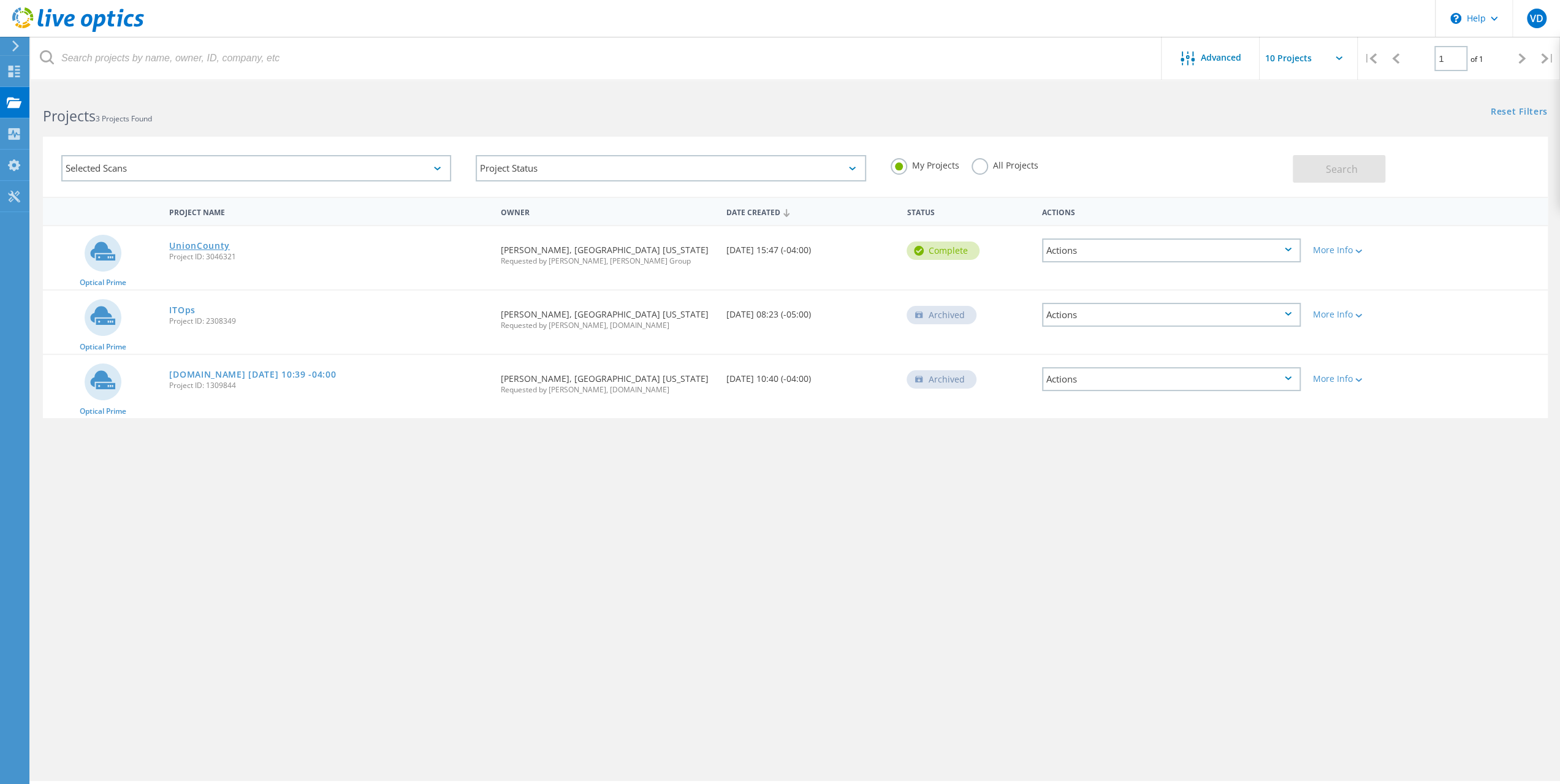
click at [220, 249] on link "UnionCounty" at bounding box center [199, 246] width 61 height 8
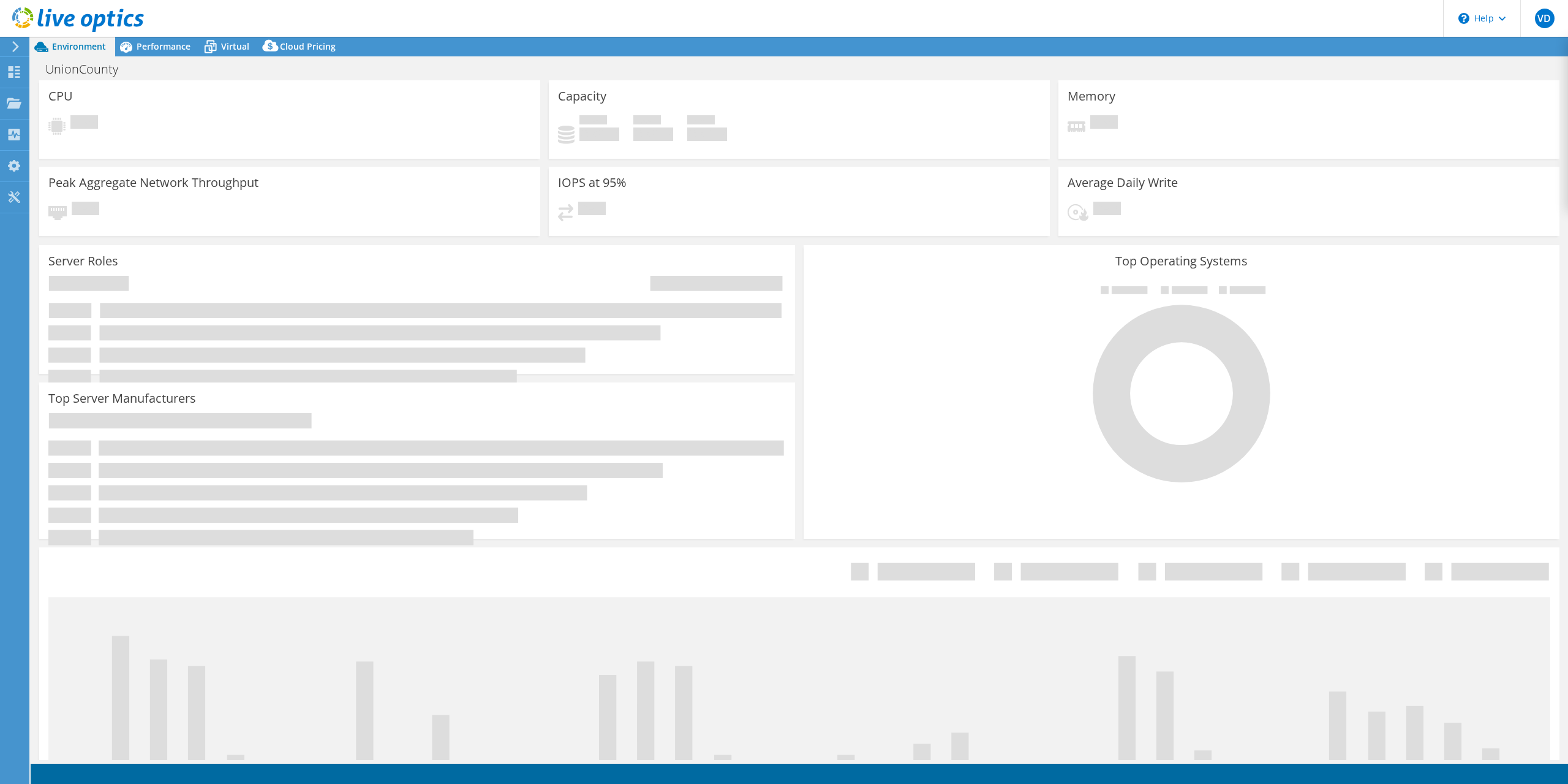
select select "USD"
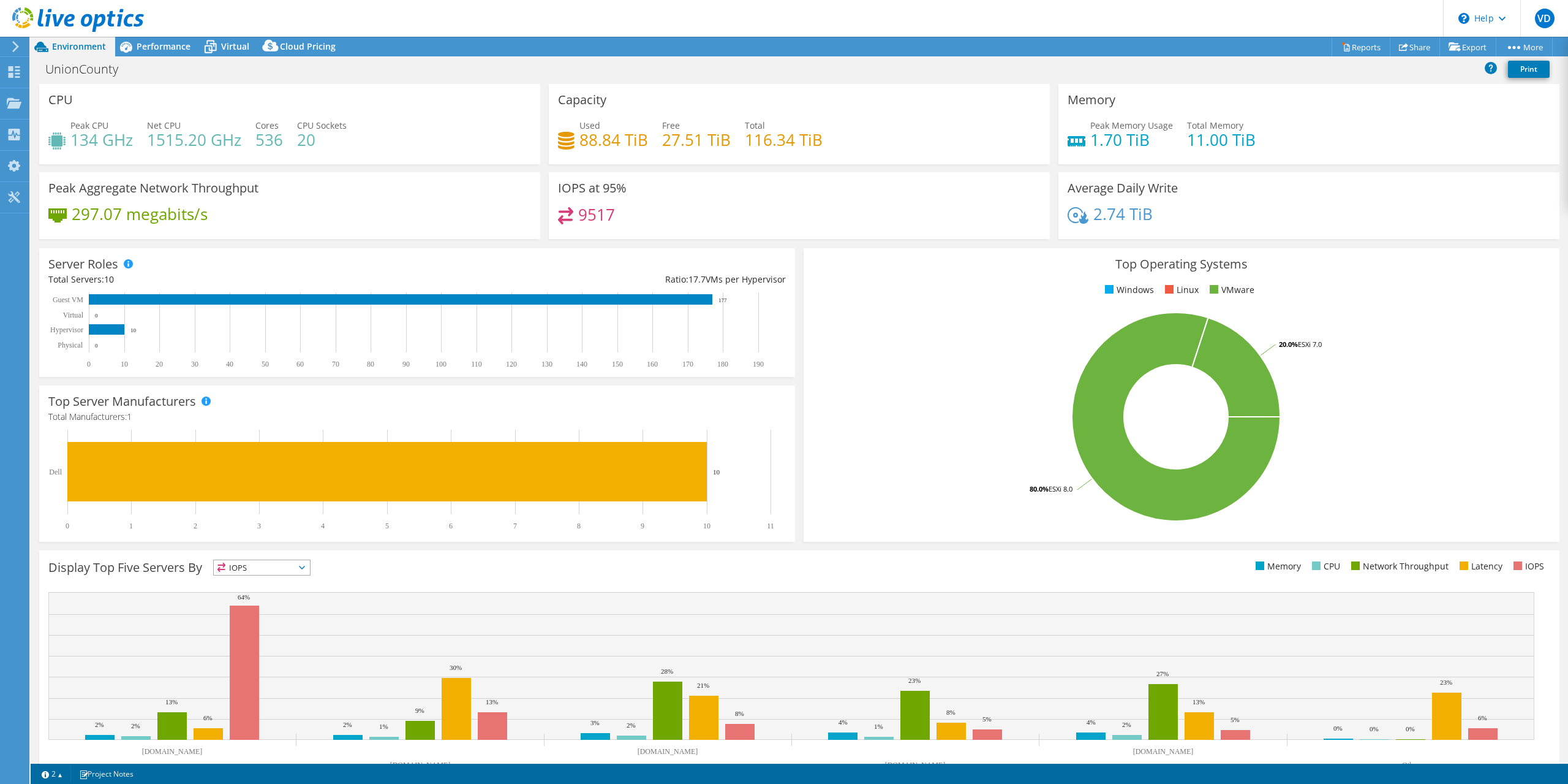
scroll to position [33, 0]
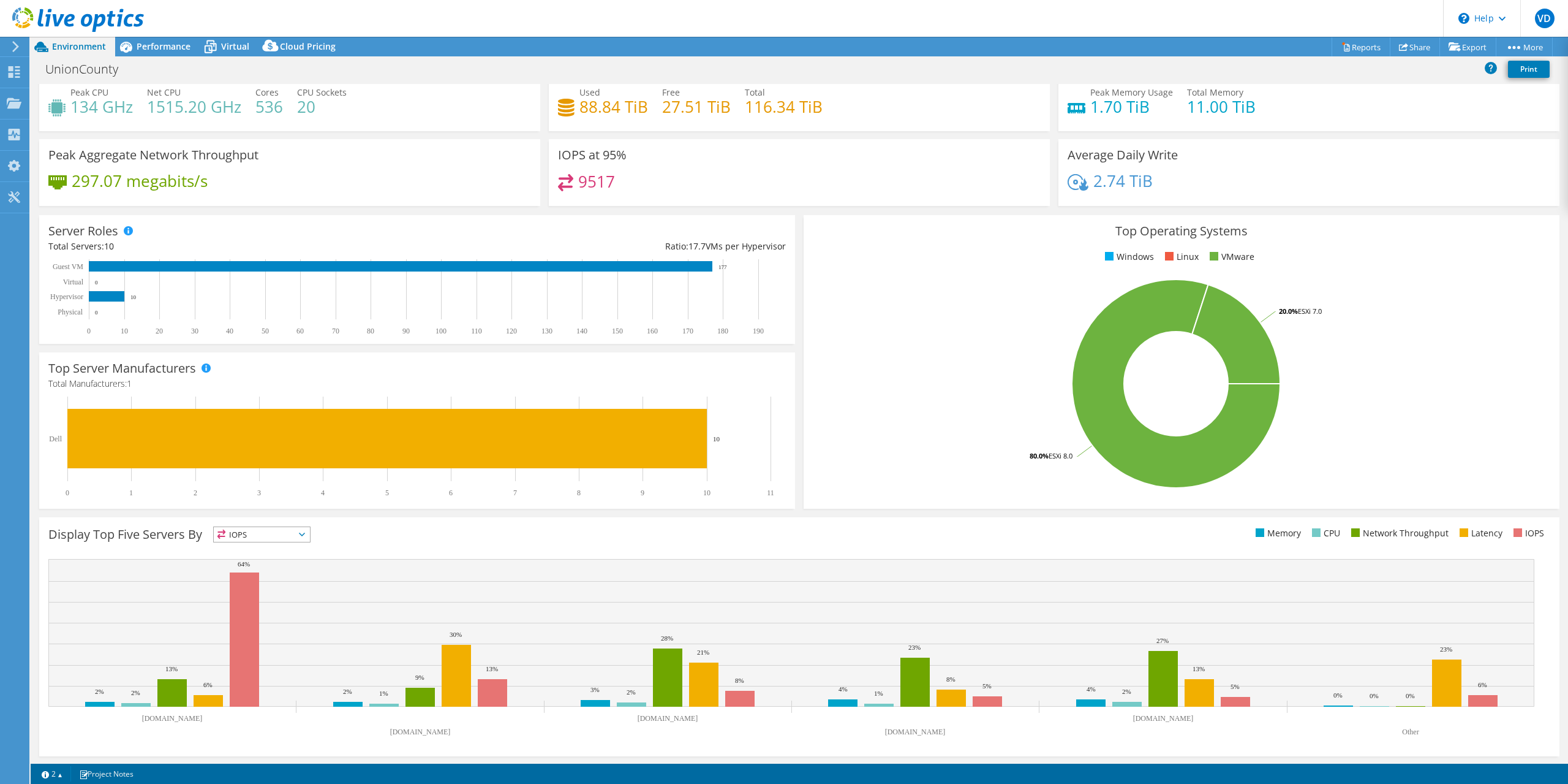
click at [267, 532] on span "IOPS" at bounding box center [262, 534] width 96 height 14
click at [389, 549] on div "Display Top Five Servers By IOPS IOPS" at bounding box center [799, 636] width 1520 height 239
click at [244, 586] on rect at bounding box center [244, 639] width 30 height 134
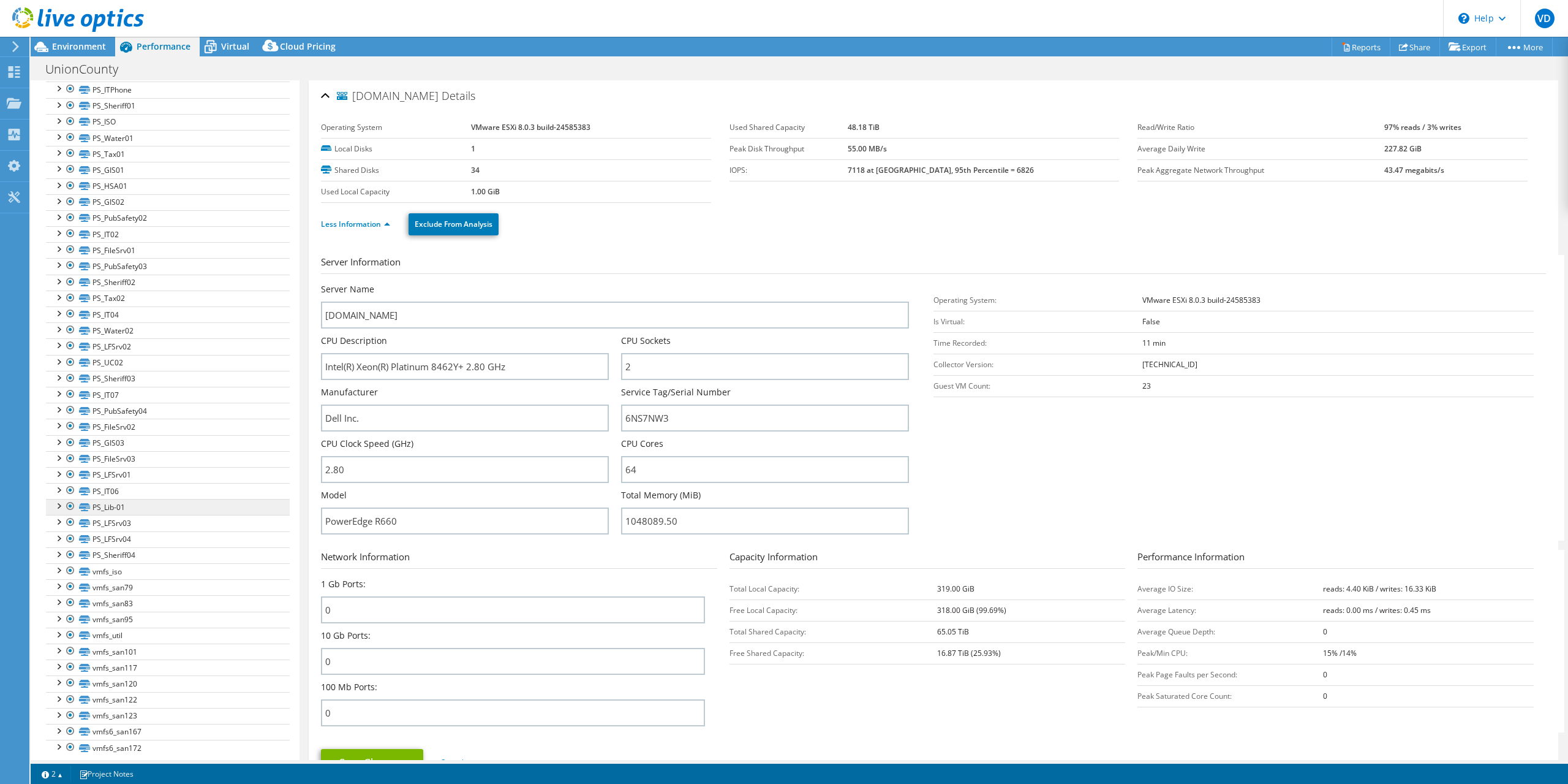
scroll to position [0, 0]
click at [231, 51] on span "Virtual" at bounding box center [235, 46] width 28 height 12
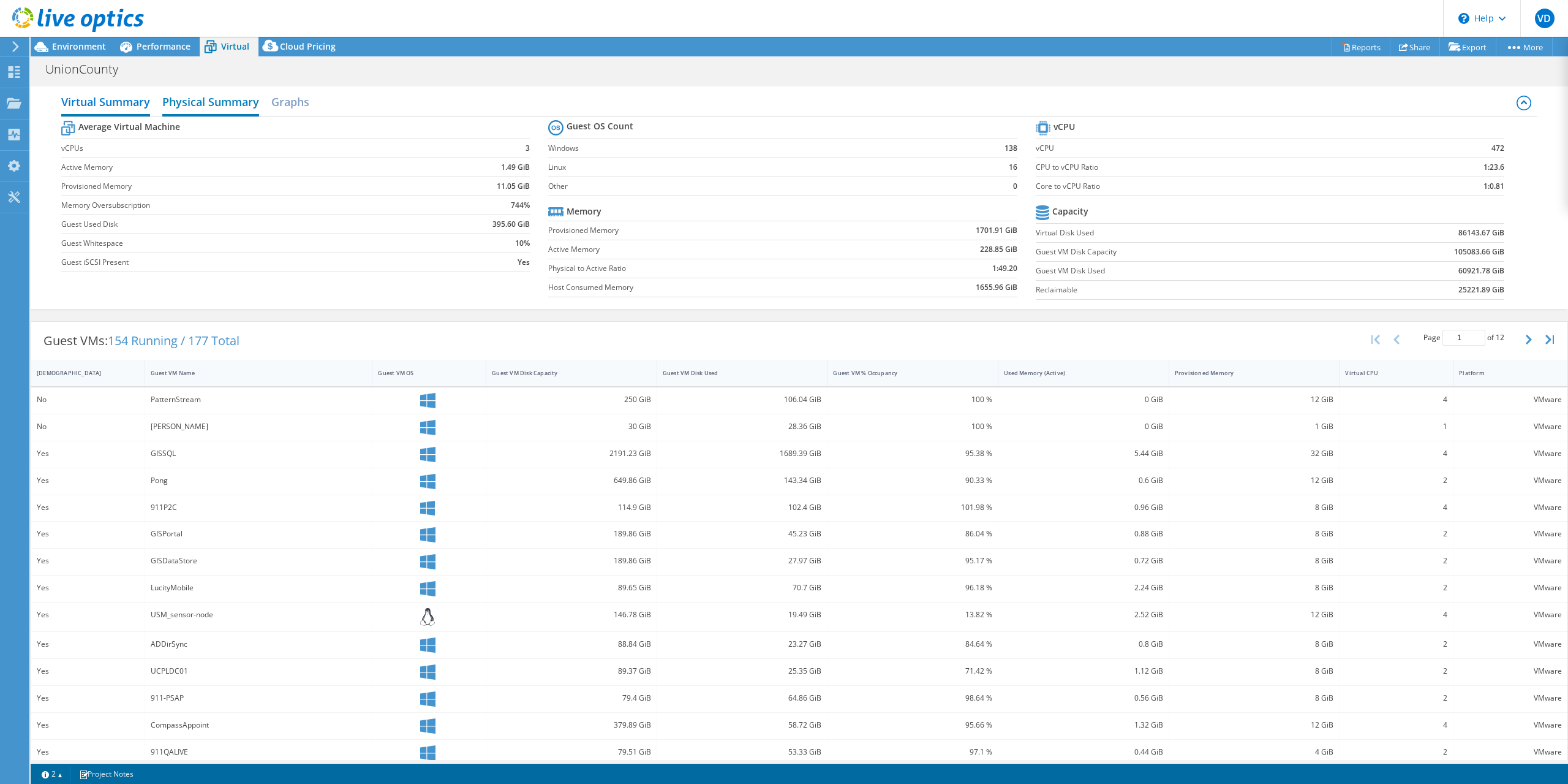
click at [236, 103] on h2 "Physical Summary" at bounding box center [210, 103] width 97 height 27
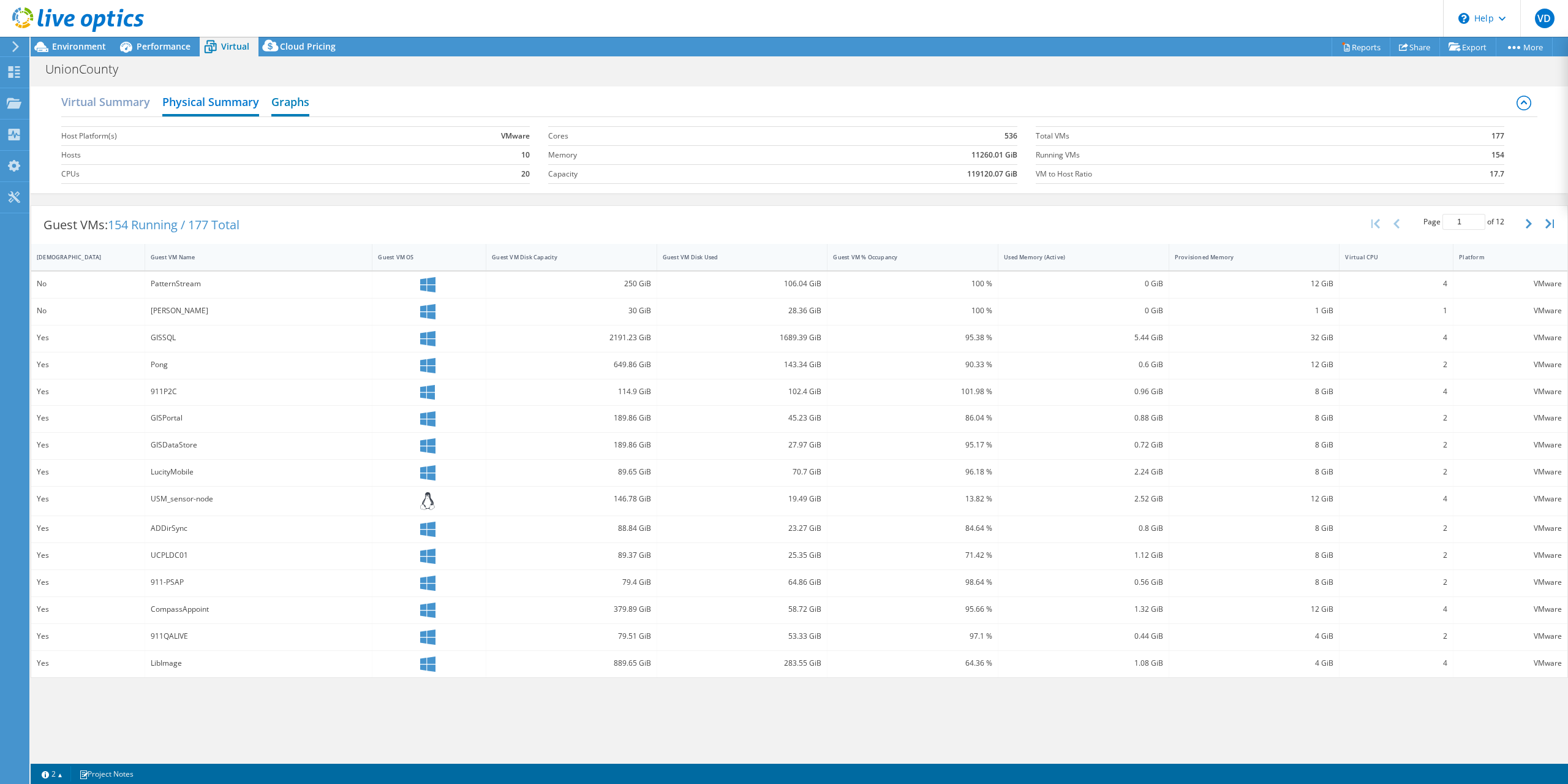
click at [297, 102] on h2 "Graphs" at bounding box center [290, 103] width 38 height 27
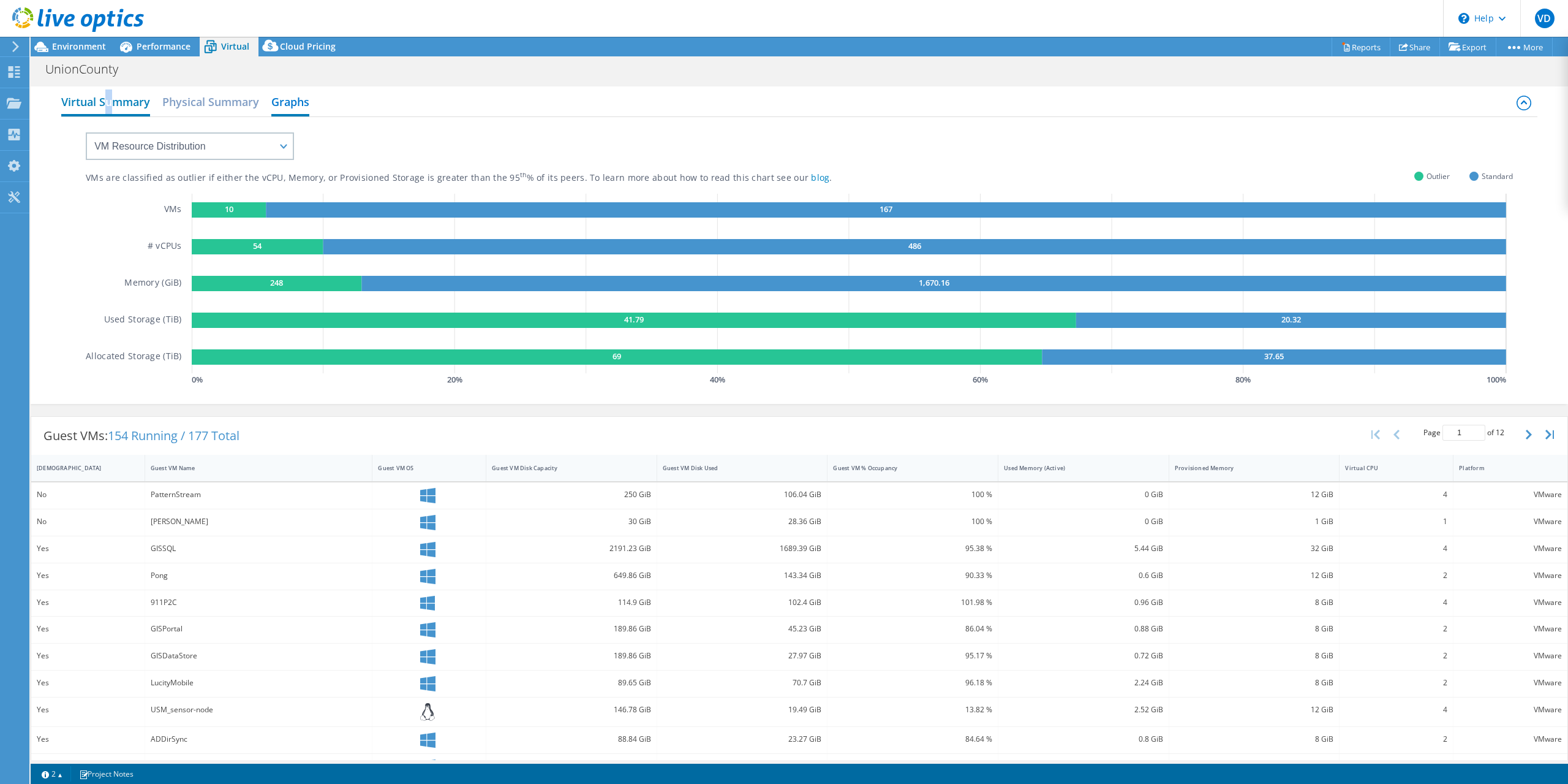
click at [109, 93] on h2 "Virtual Summary" at bounding box center [106, 103] width 89 height 27
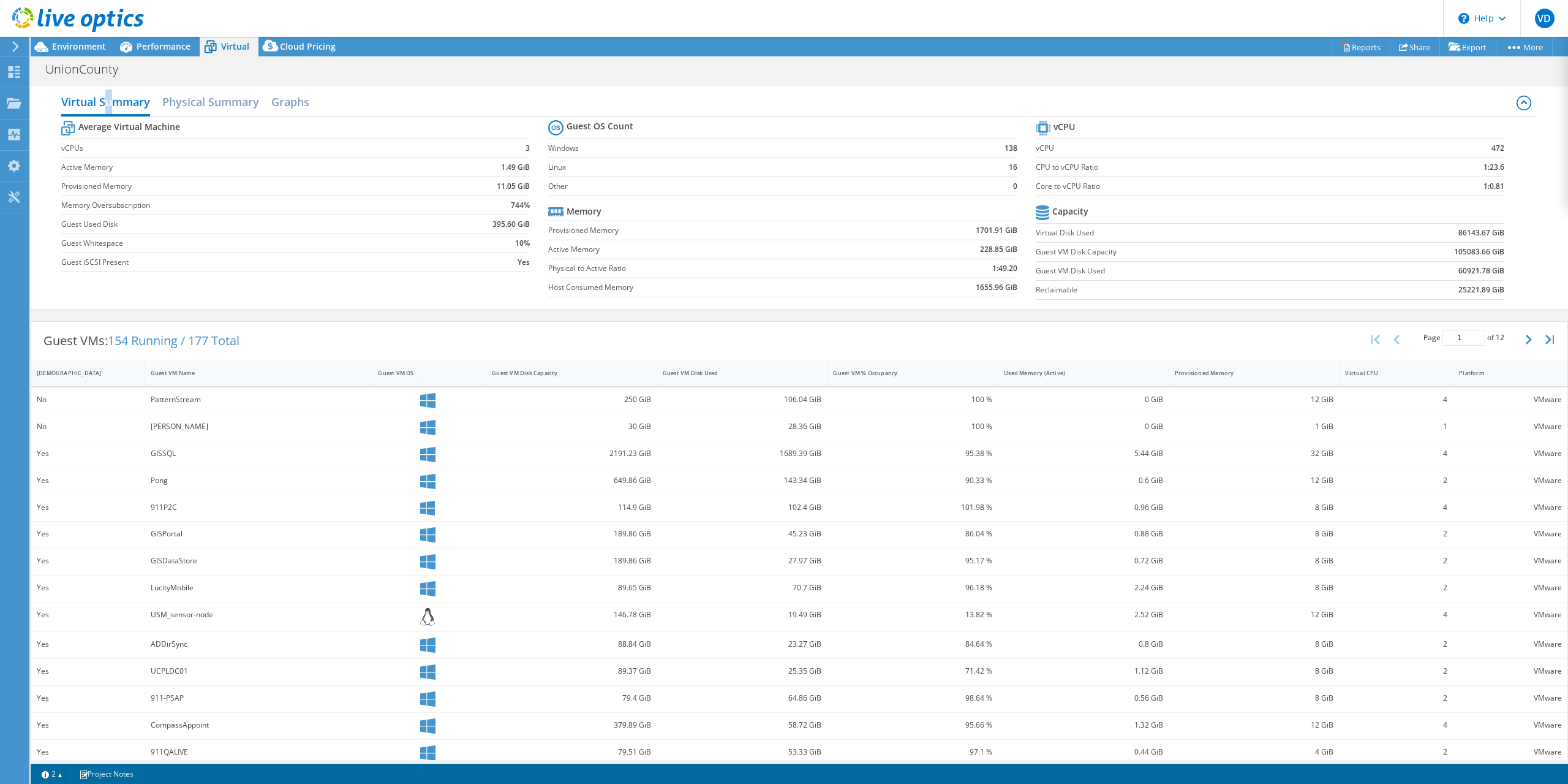
scroll to position [34, 0]
